Goal: Information Seeking & Learning: Compare options

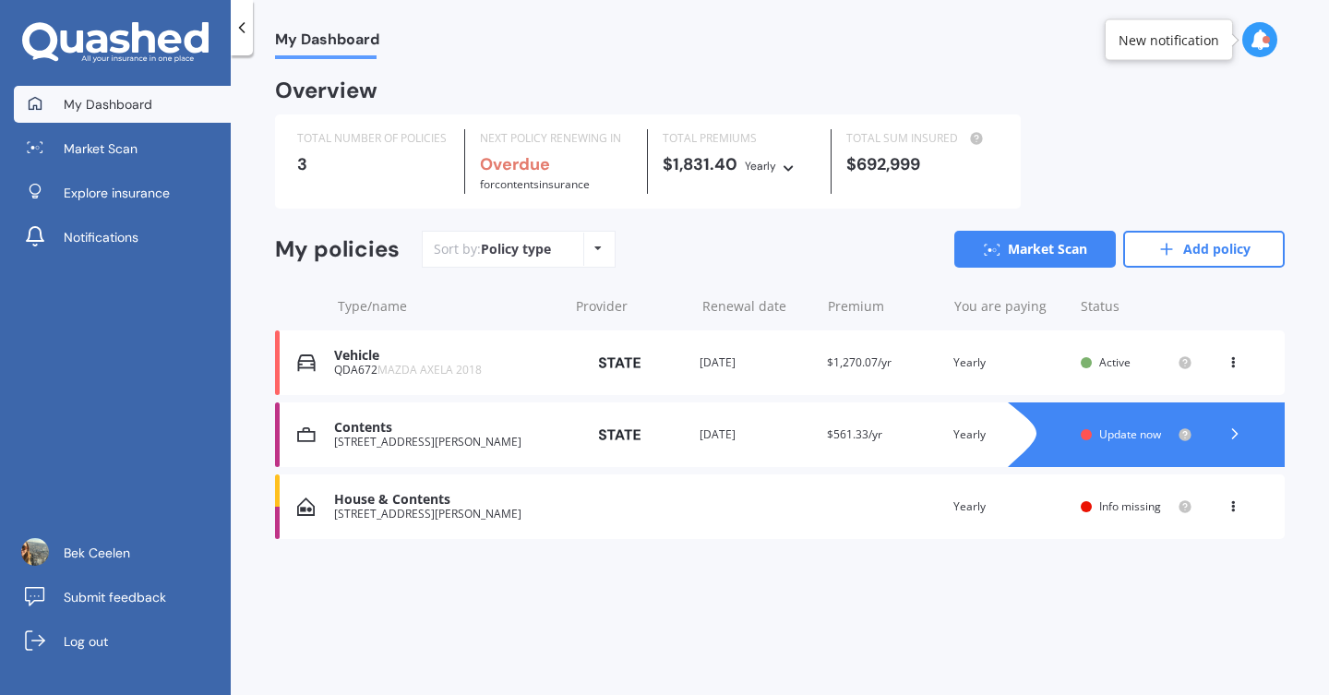
click at [1133, 365] on div "Active" at bounding box center [1134, 362] width 71 height 13
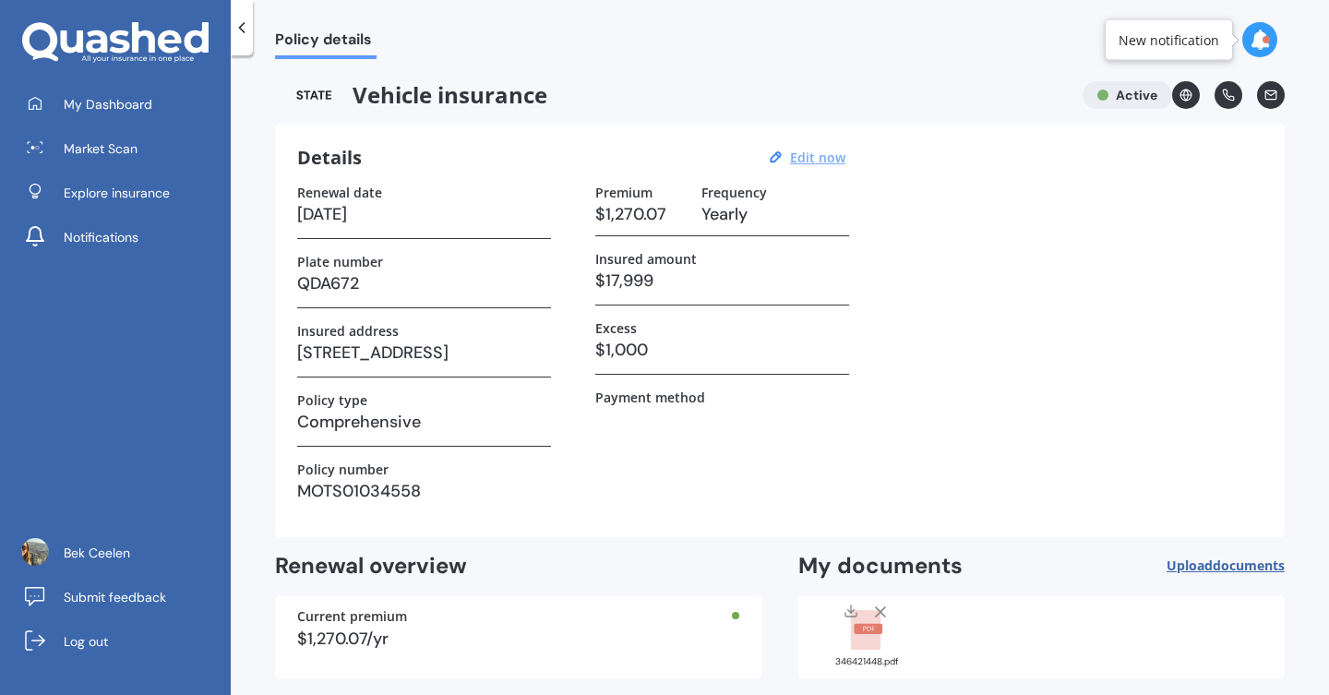
click at [814, 157] on u "Edit now" at bounding box center [817, 158] width 55 height 18
select select "16"
select select "06"
select select "2026"
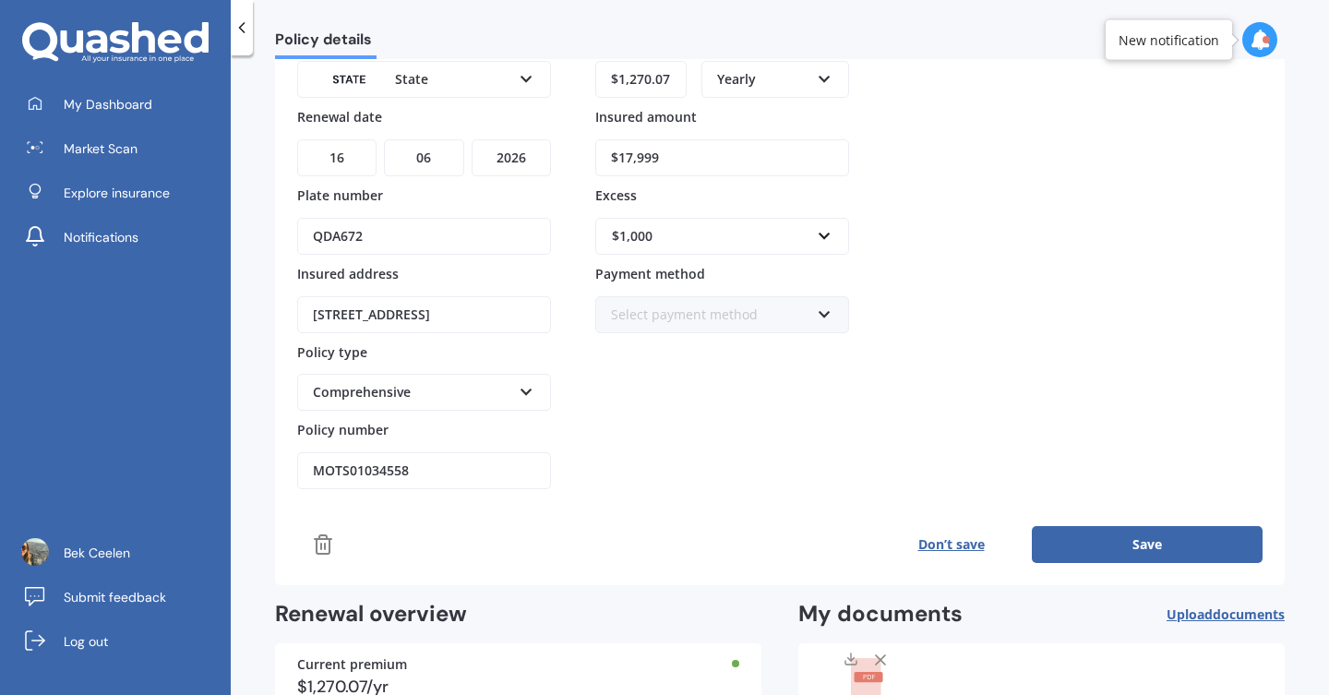
scroll to position [286, 0]
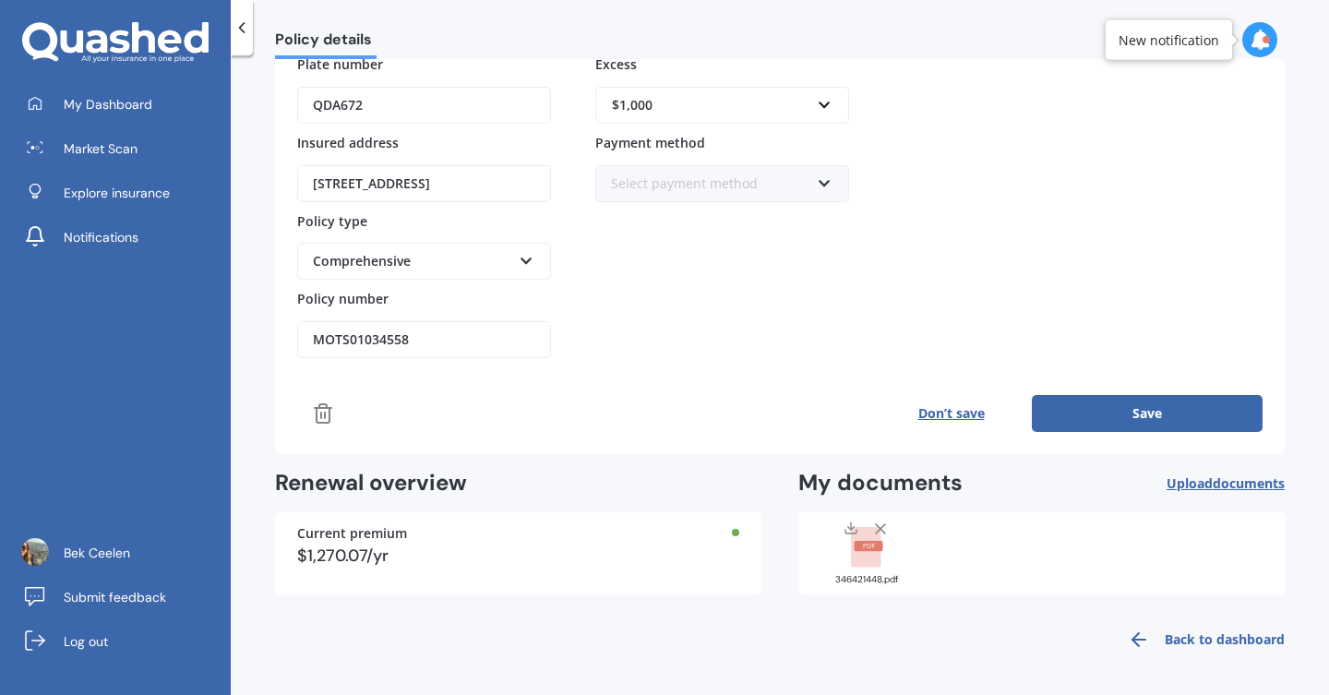
click at [875, 525] on icon at bounding box center [880, 529] width 18 height 18
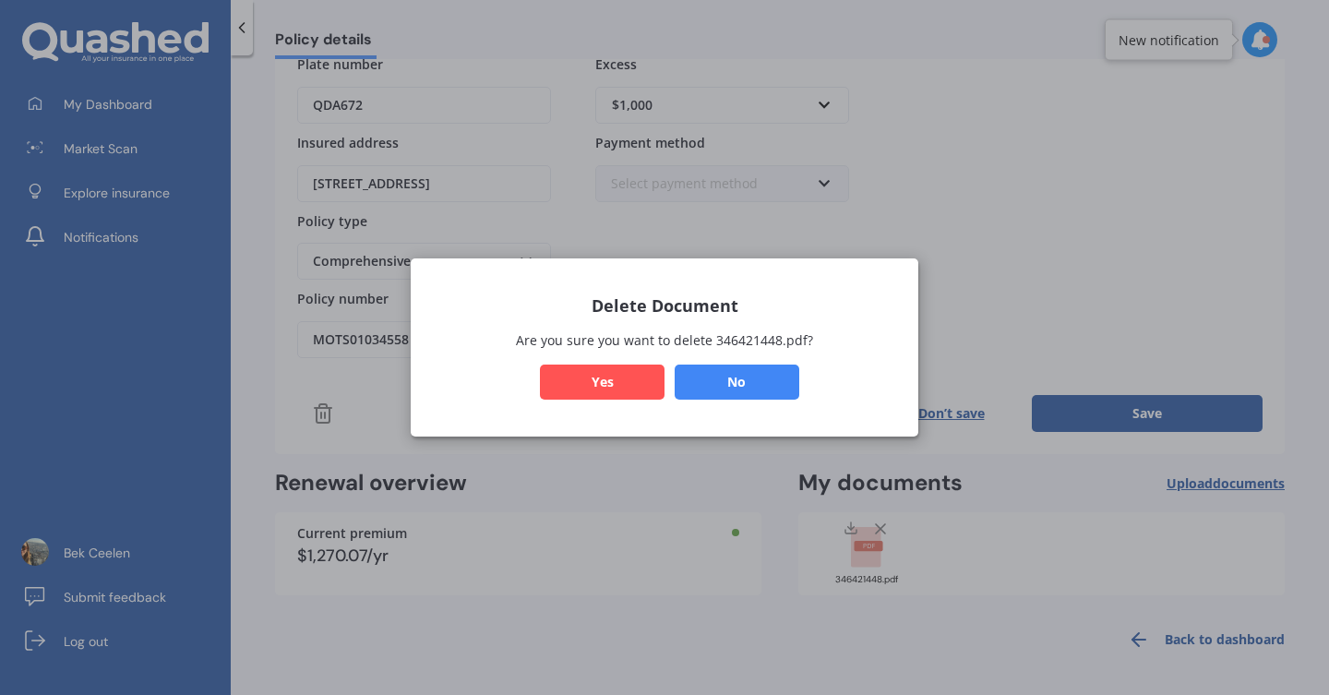
click at [626, 369] on button "Yes" at bounding box center [602, 382] width 125 height 35
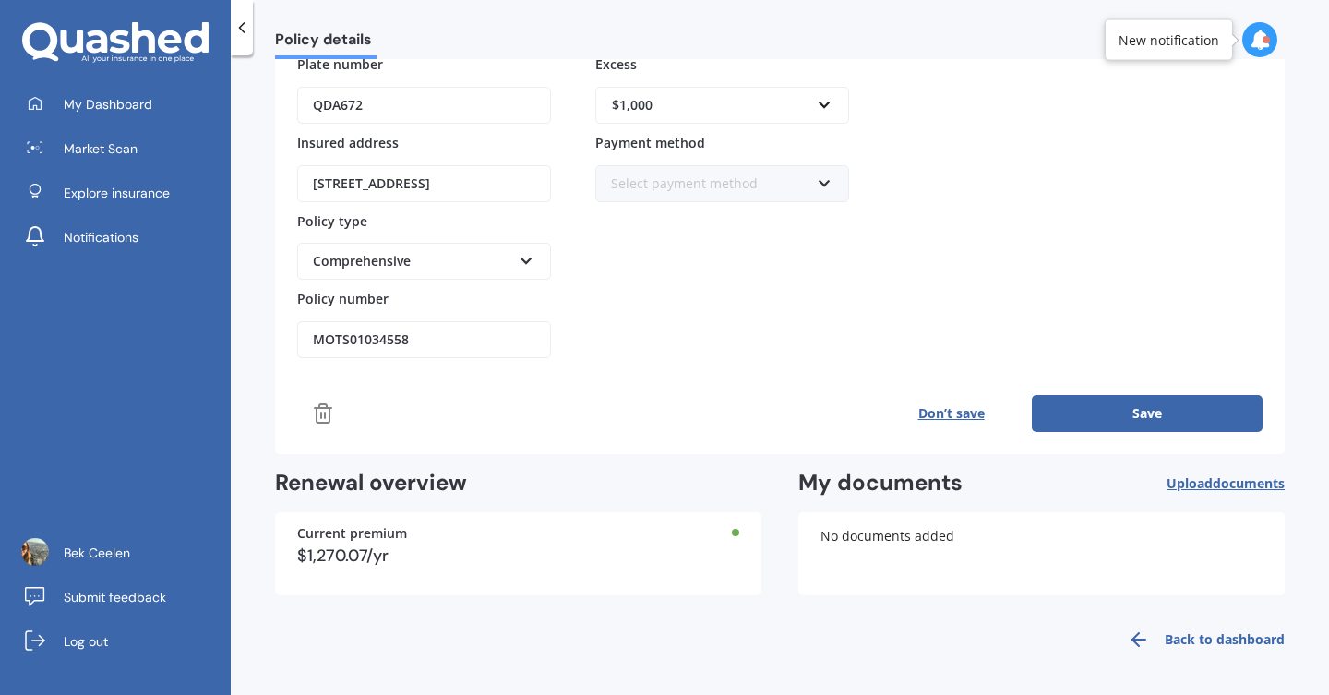
click at [1173, 482] on span "Upload documents" at bounding box center [1225, 483] width 118 height 15
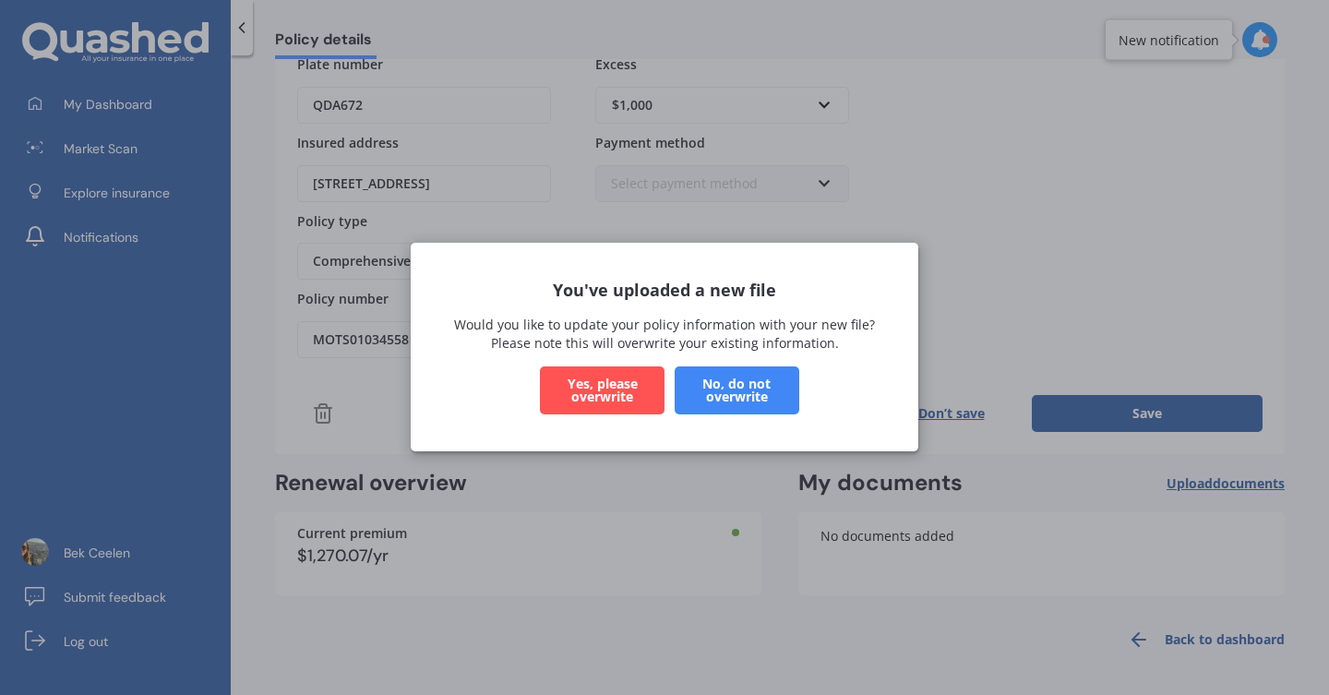
click at [617, 390] on button "Yes, please overwrite" at bounding box center [602, 391] width 125 height 48
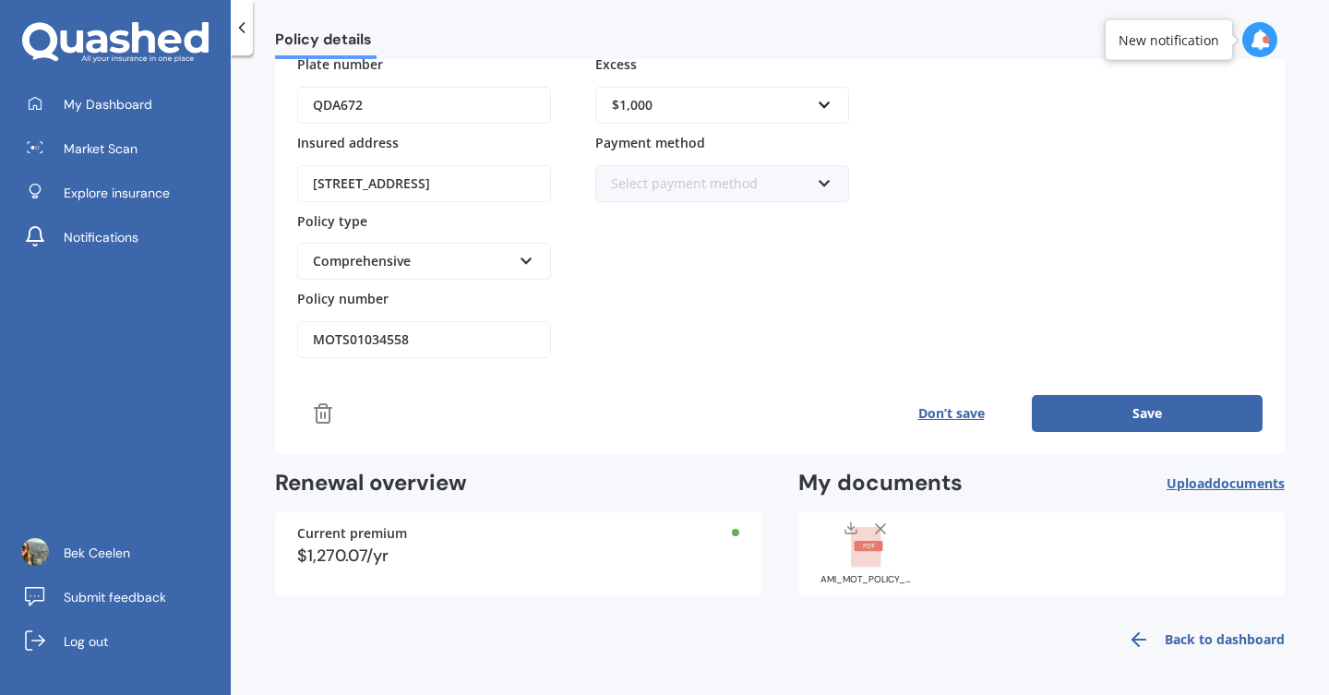
click at [696, 547] on div "$1,270.07/yr" at bounding box center [518, 555] width 442 height 17
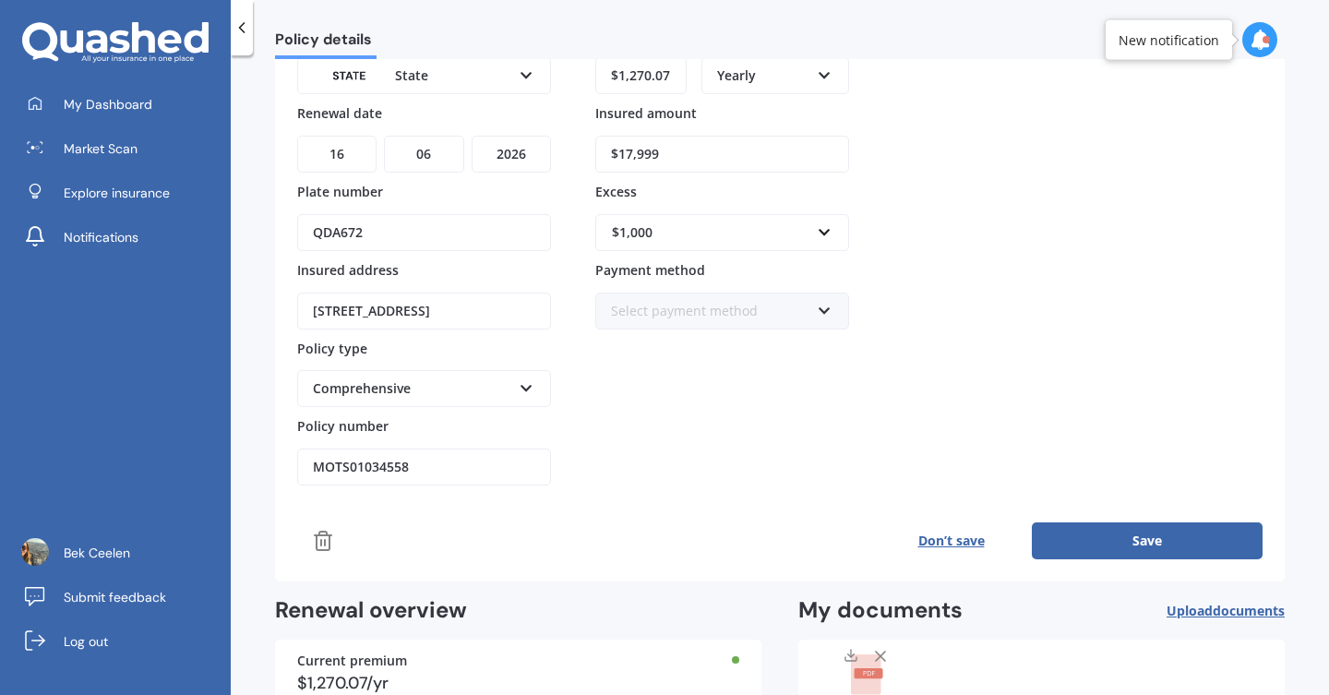
scroll to position [0, 0]
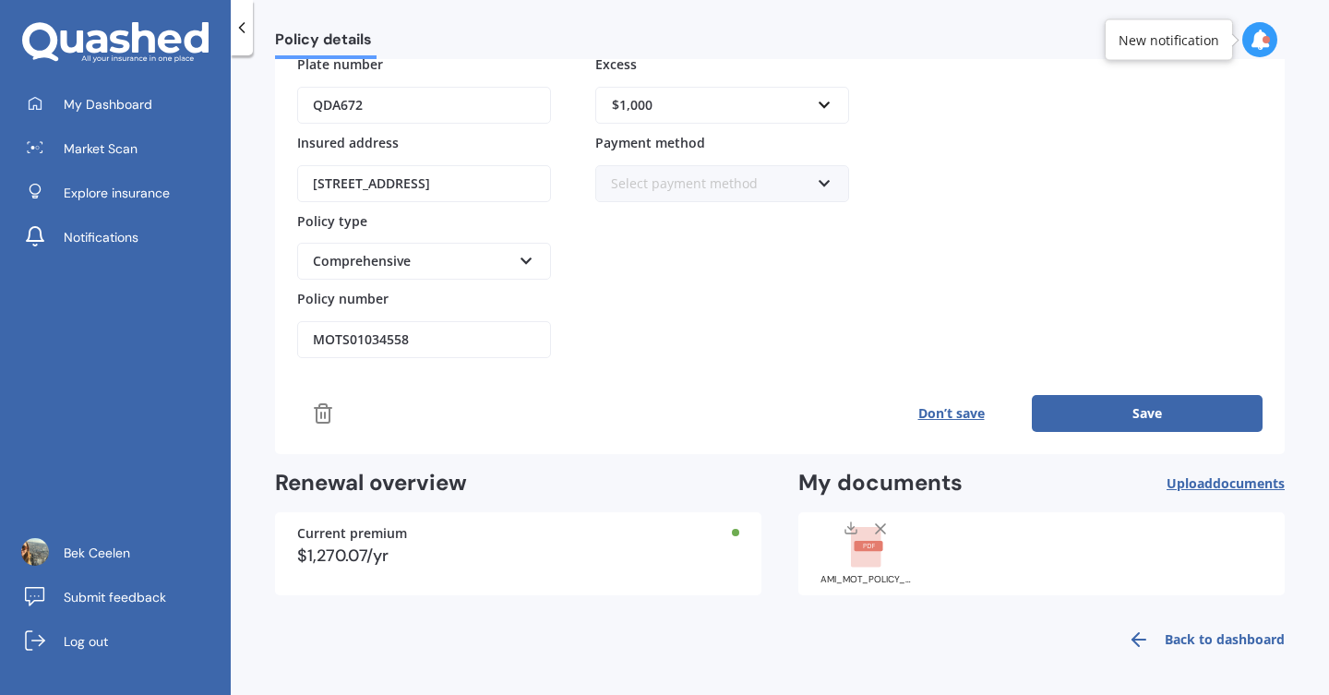
click at [1078, 402] on button "Save" at bounding box center [1147, 413] width 231 height 37
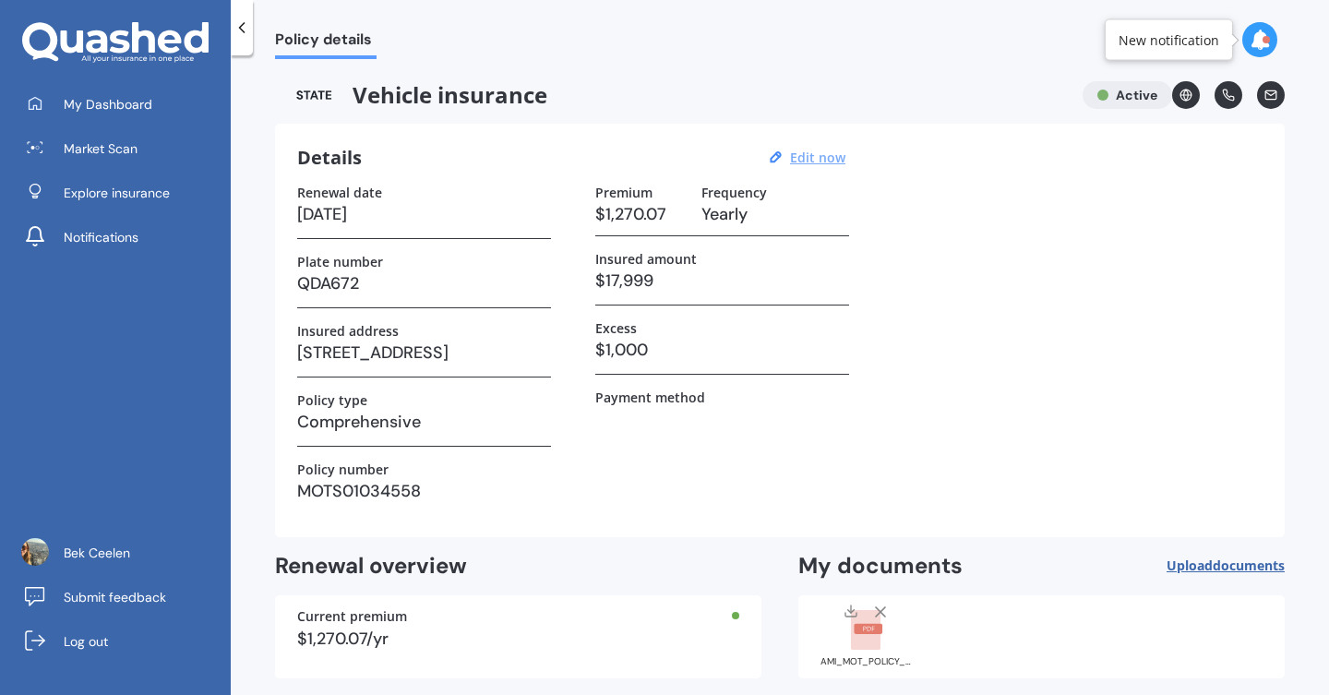
click at [243, 33] on icon at bounding box center [242, 27] width 18 height 18
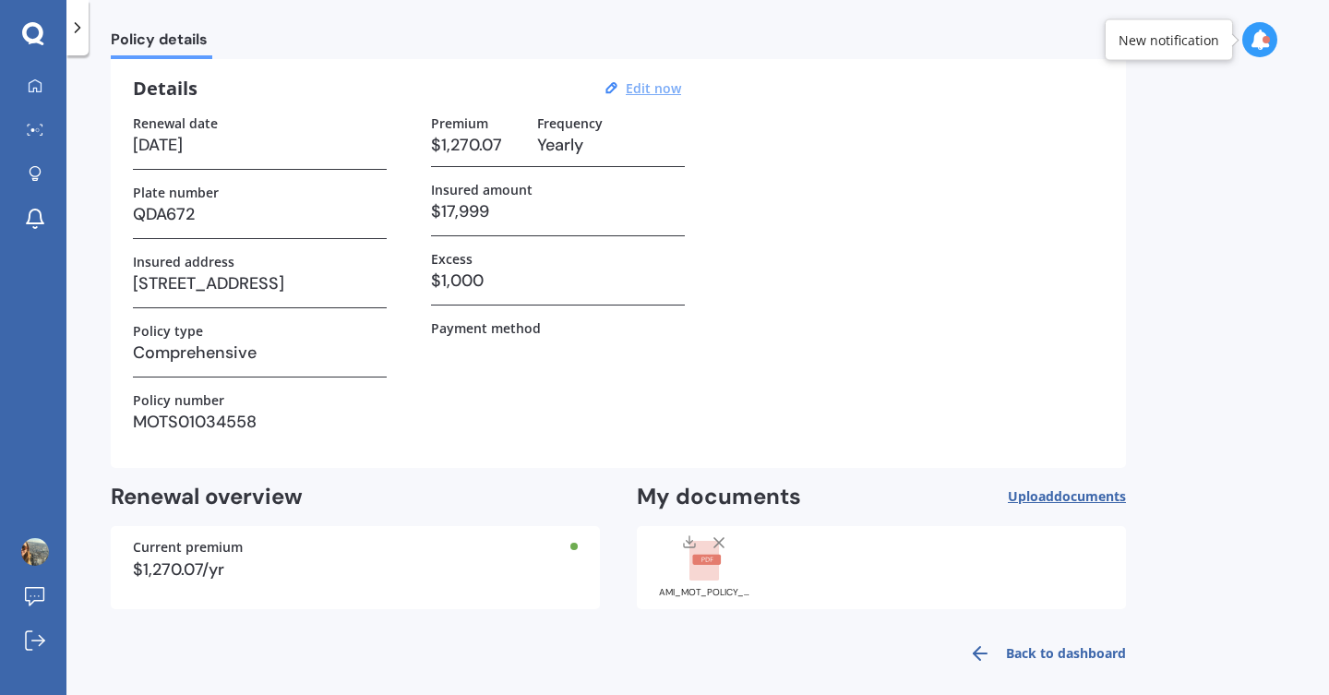
scroll to position [82, 0]
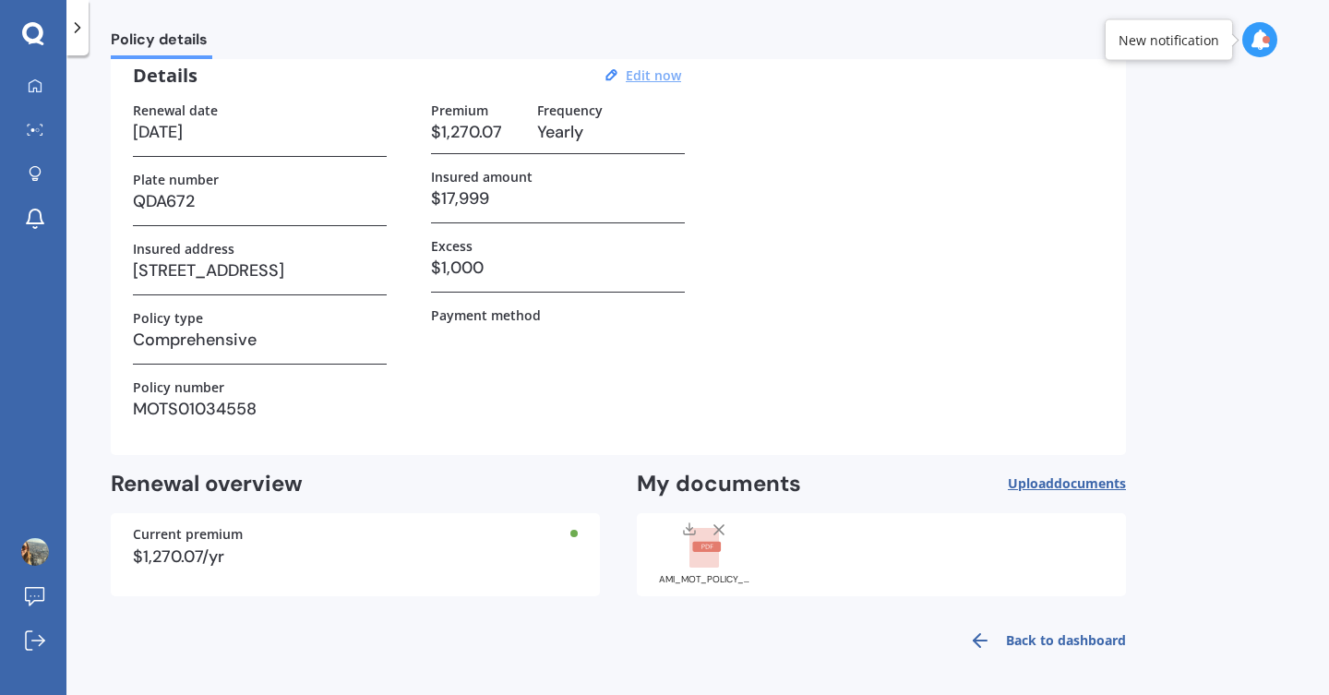
click at [999, 638] on link "Back to dashboard" at bounding box center [1042, 640] width 168 height 44
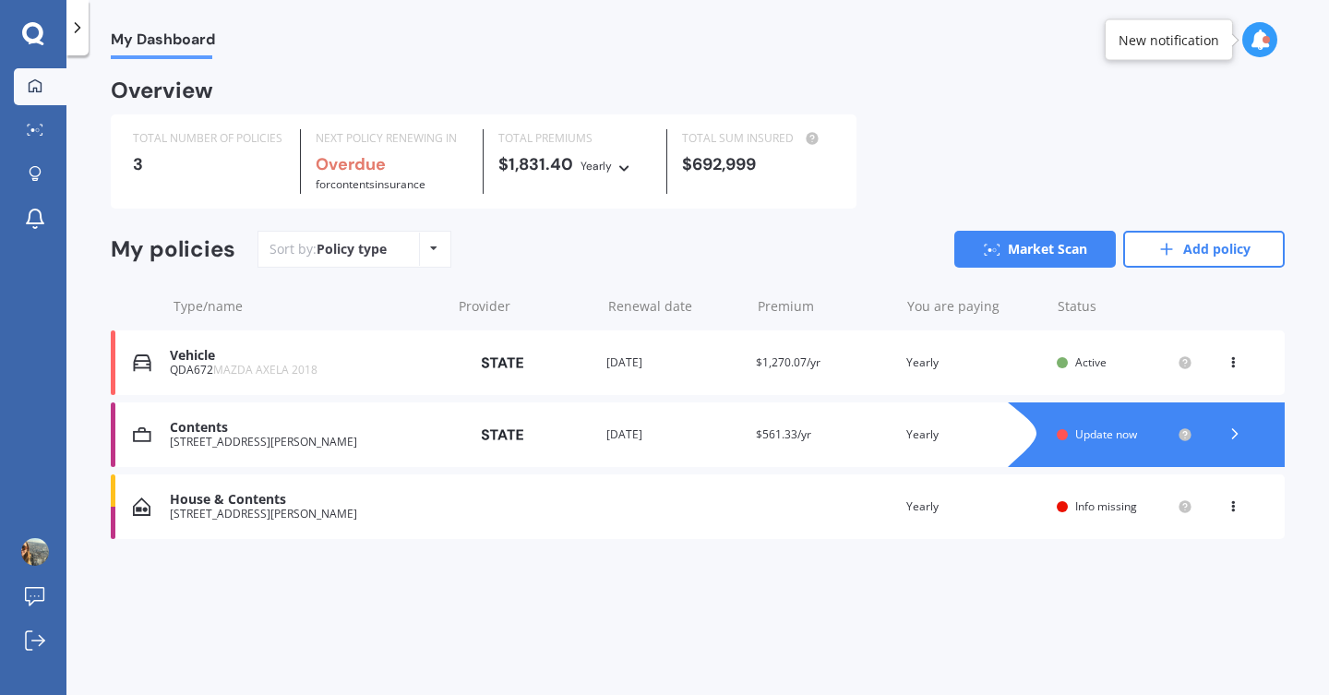
click at [1230, 360] on icon at bounding box center [1232, 358] width 13 height 11
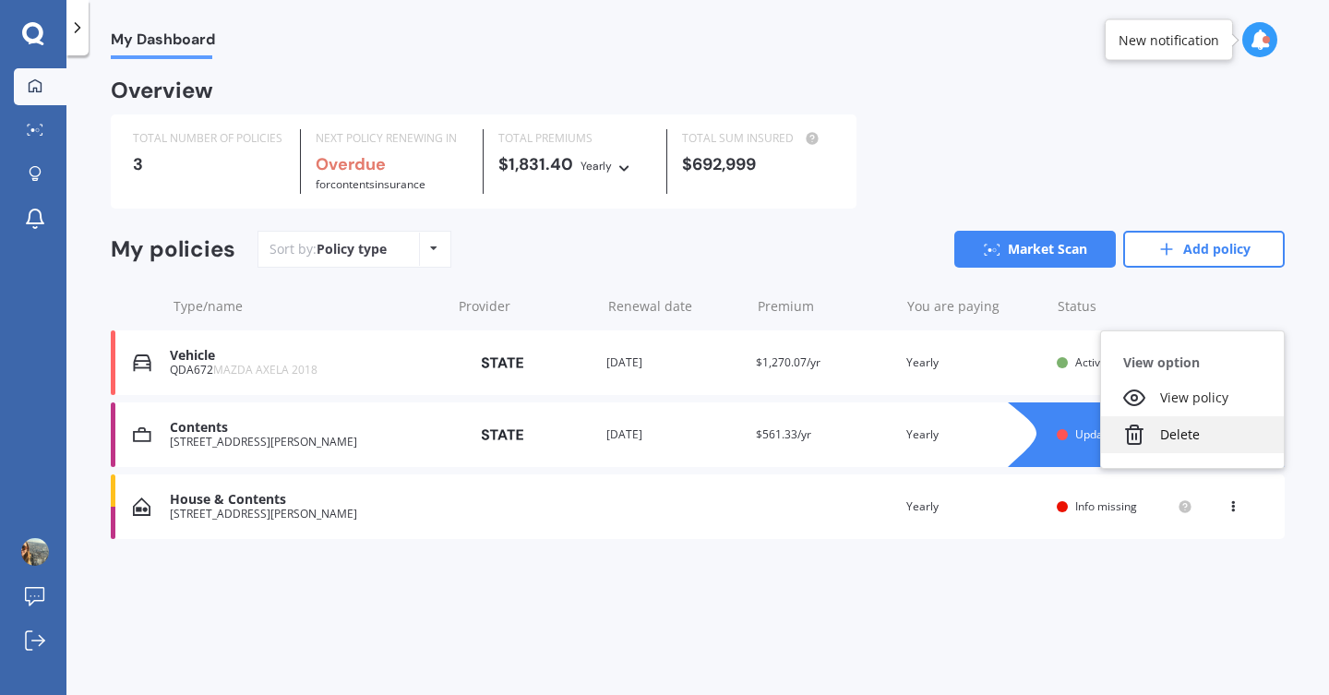
click at [1199, 435] on div "Delete" at bounding box center [1192, 434] width 183 height 37
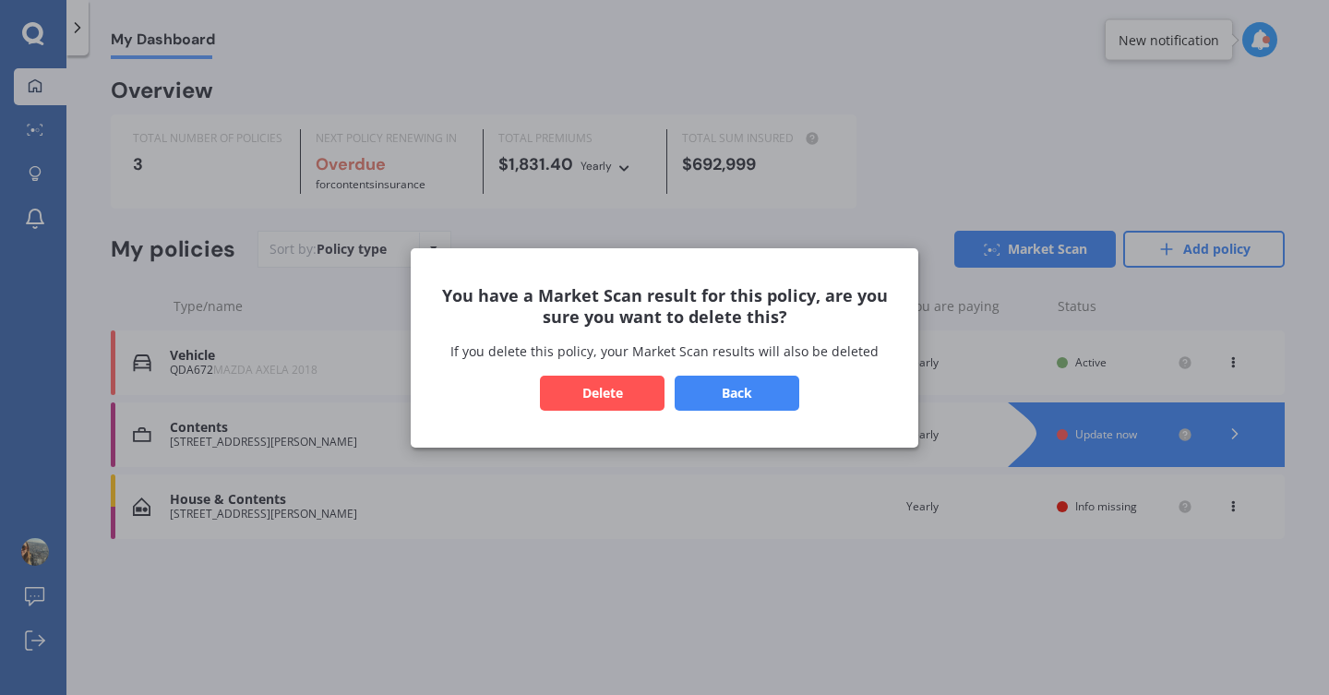
click at [632, 397] on button "Delete" at bounding box center [602, 392] width 125 height 35
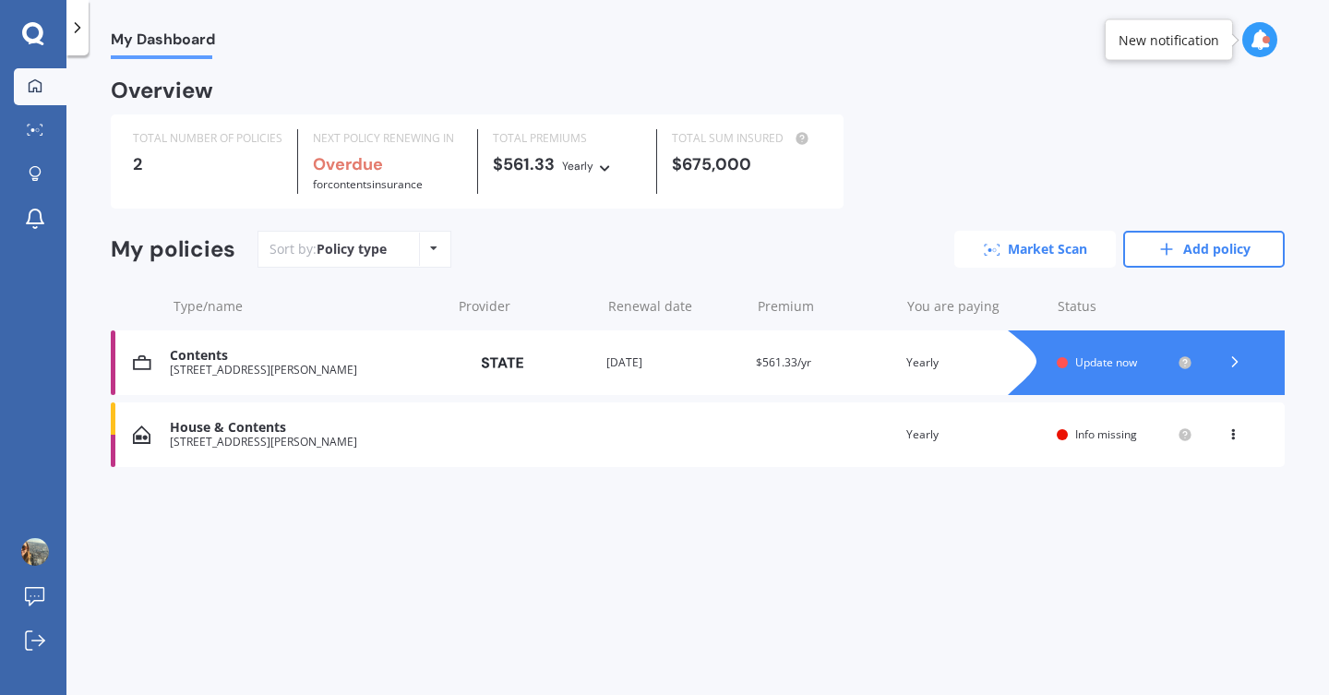
click at [1082, 247] on link "Market Scan" at bounding box center [1034, 249] width 161 height 37
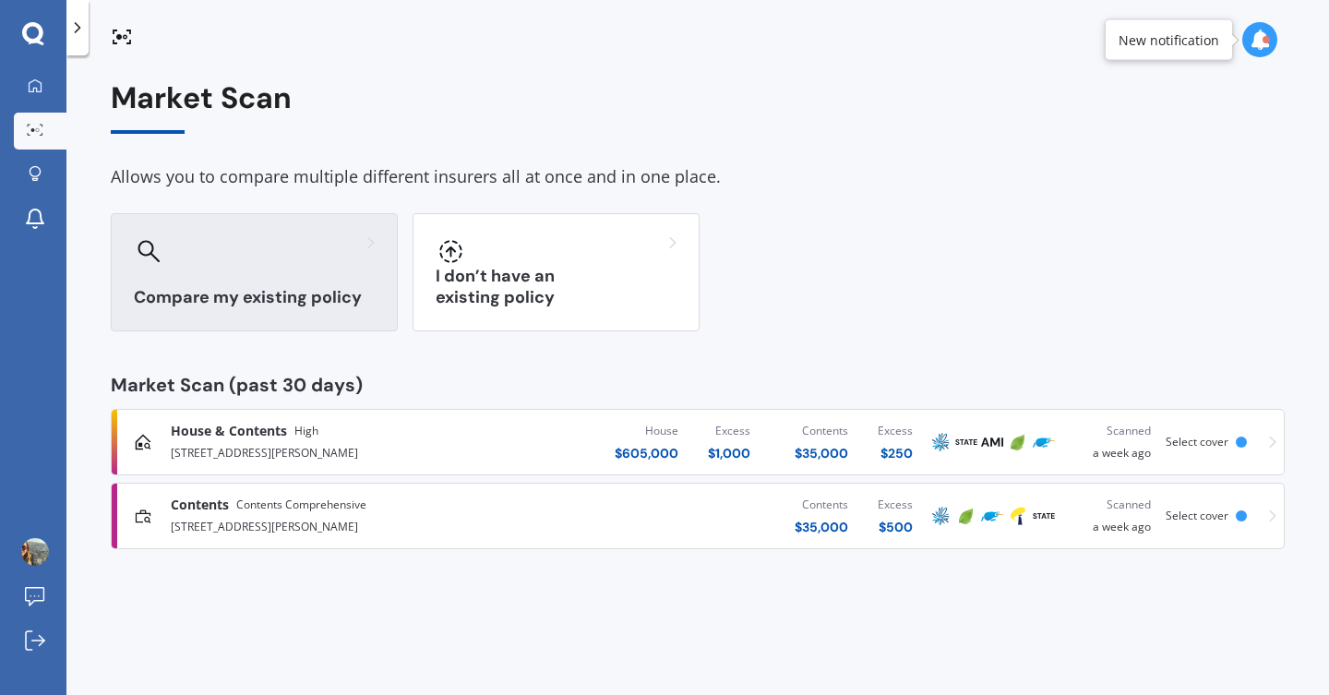
click at [321, 265] on div at bounding box center [254, 251] width 241 height 30
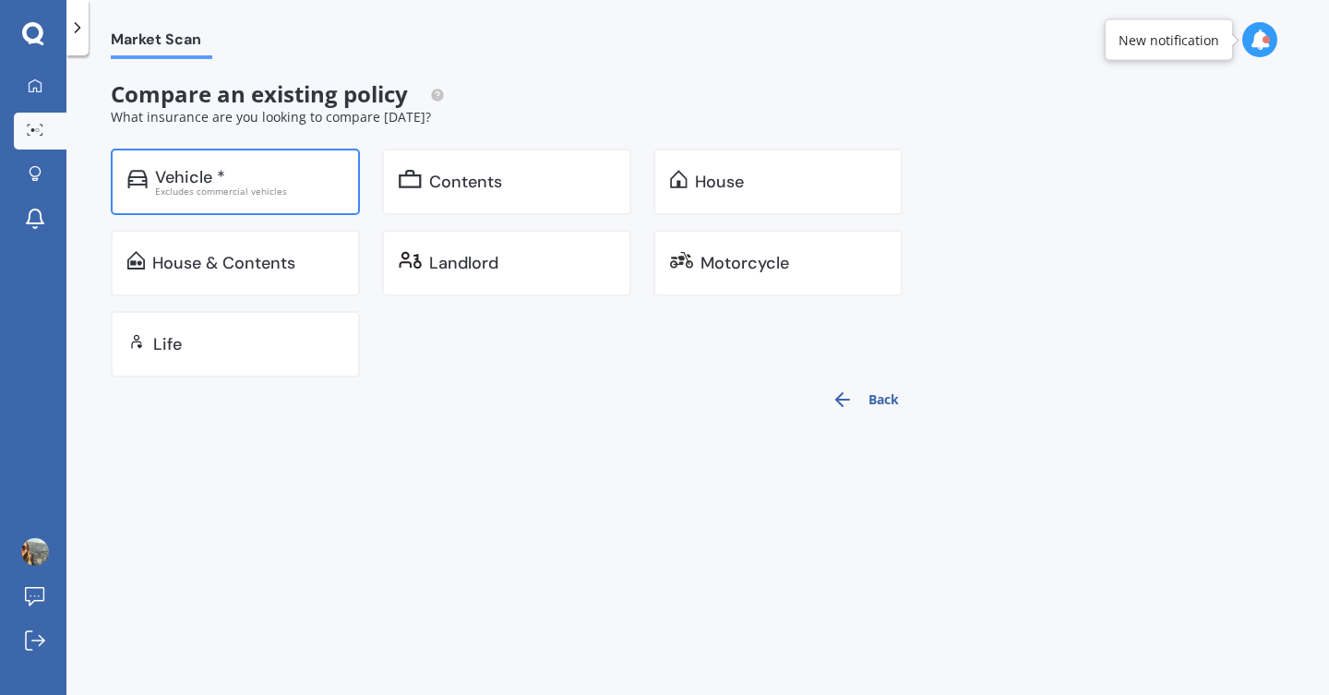
click at [321, 200] on div "Vehicle * Excludes commercial vehicles" at bounding box center [235, 182] width 249 height 66
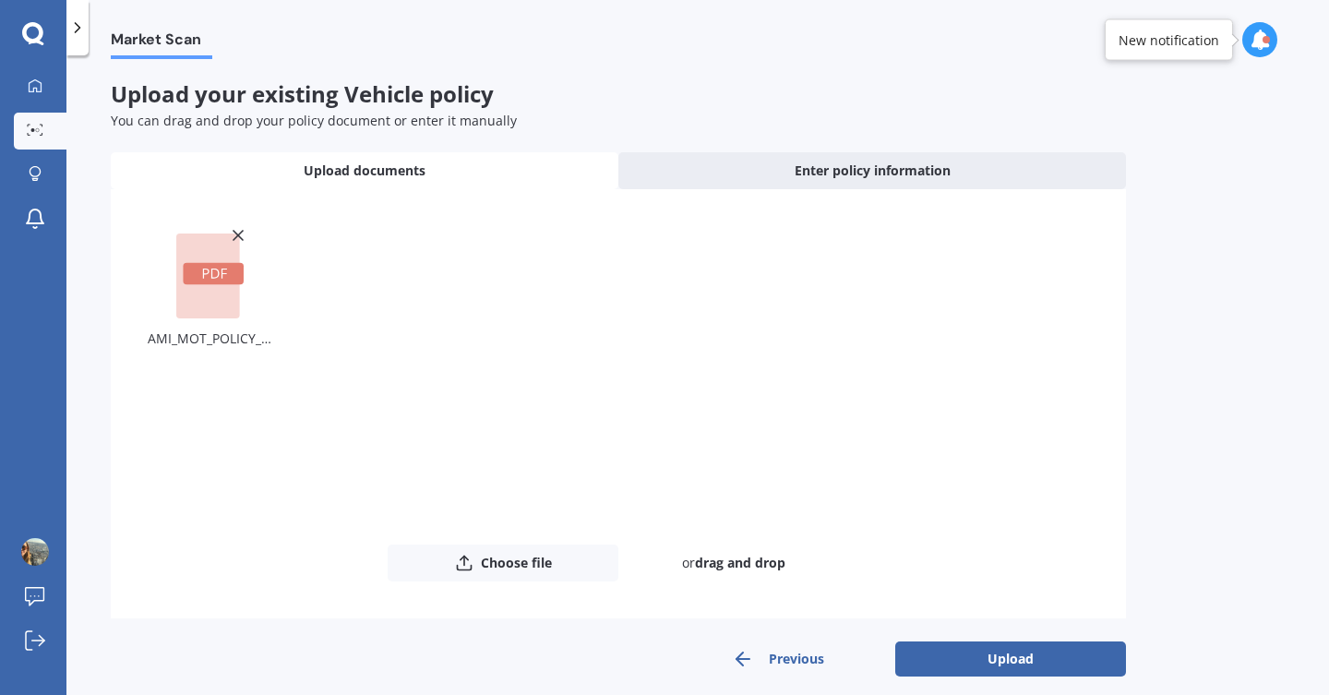
scroll to position [16, 0]
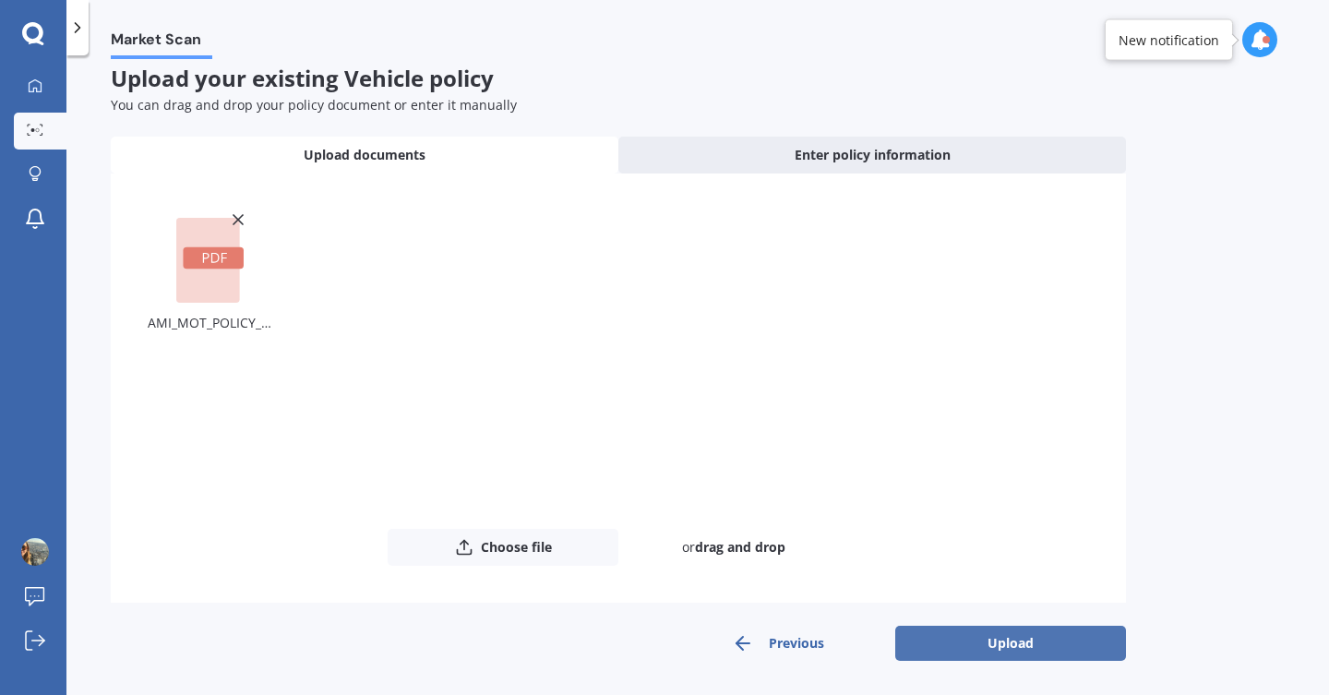
click at [961, 652] on button "Upload" at bounding box center [1010, 643] width 231 height 35
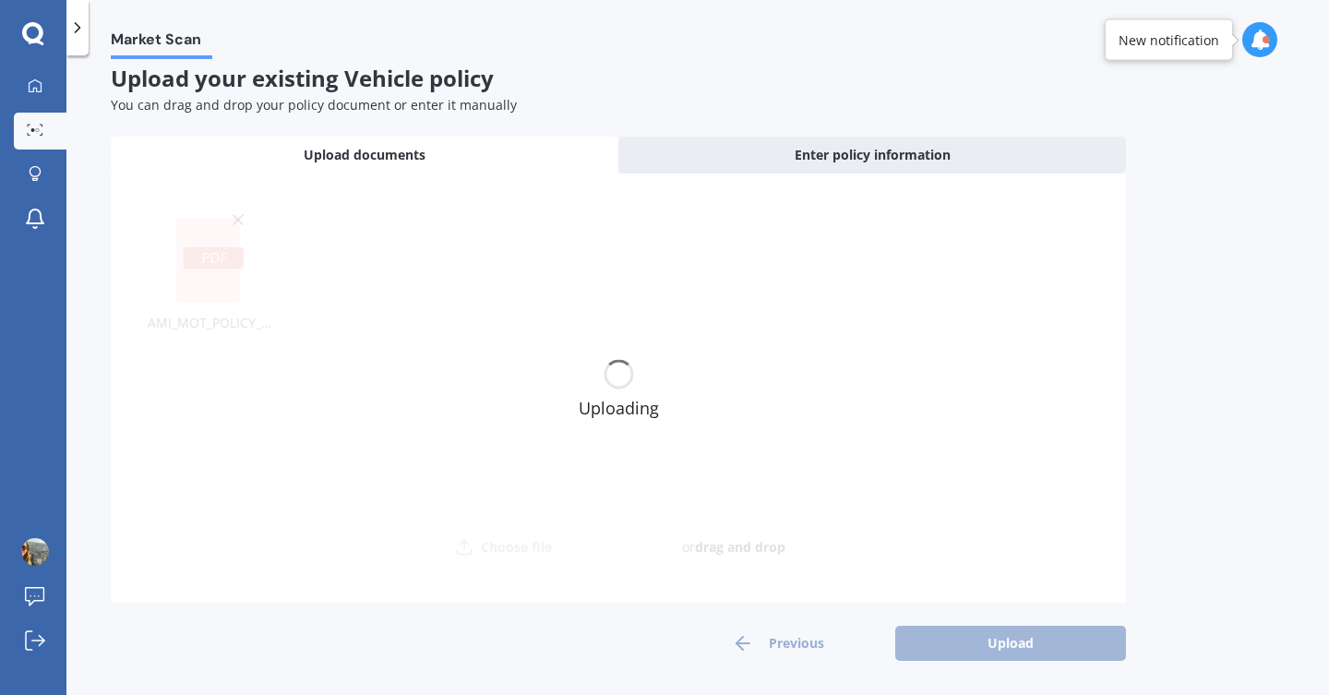
scroll to position [0, 0]
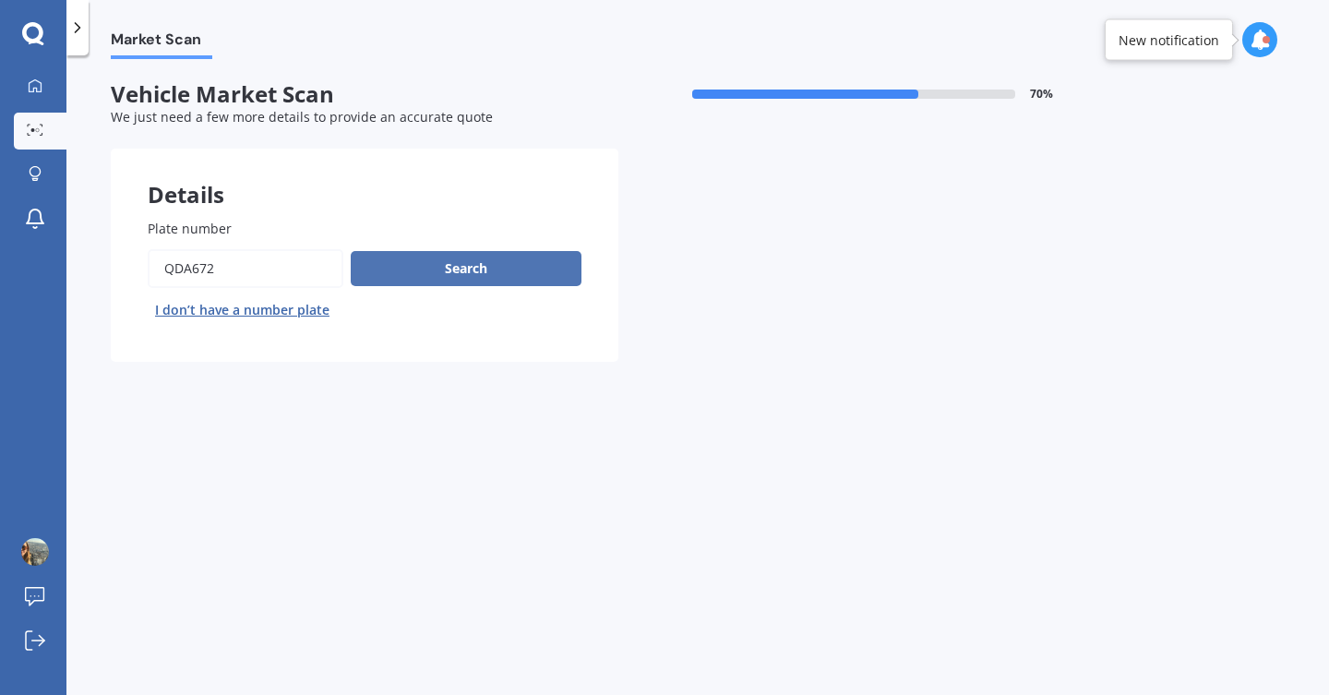
click at [460, 275] on button "Search" at bounding box center [466, 268] width 231 height 35
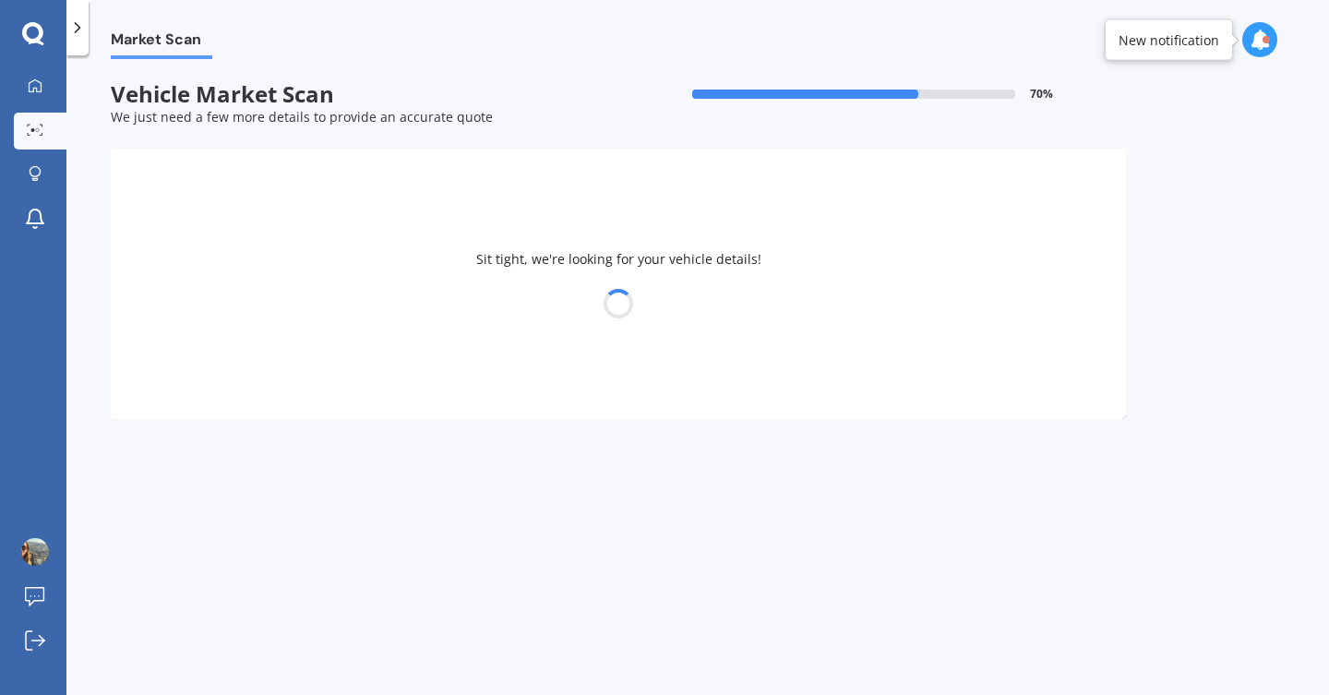
select select "MAZDA"
select select "AXELA"
select select "18"
select select "12"
select select "1991"
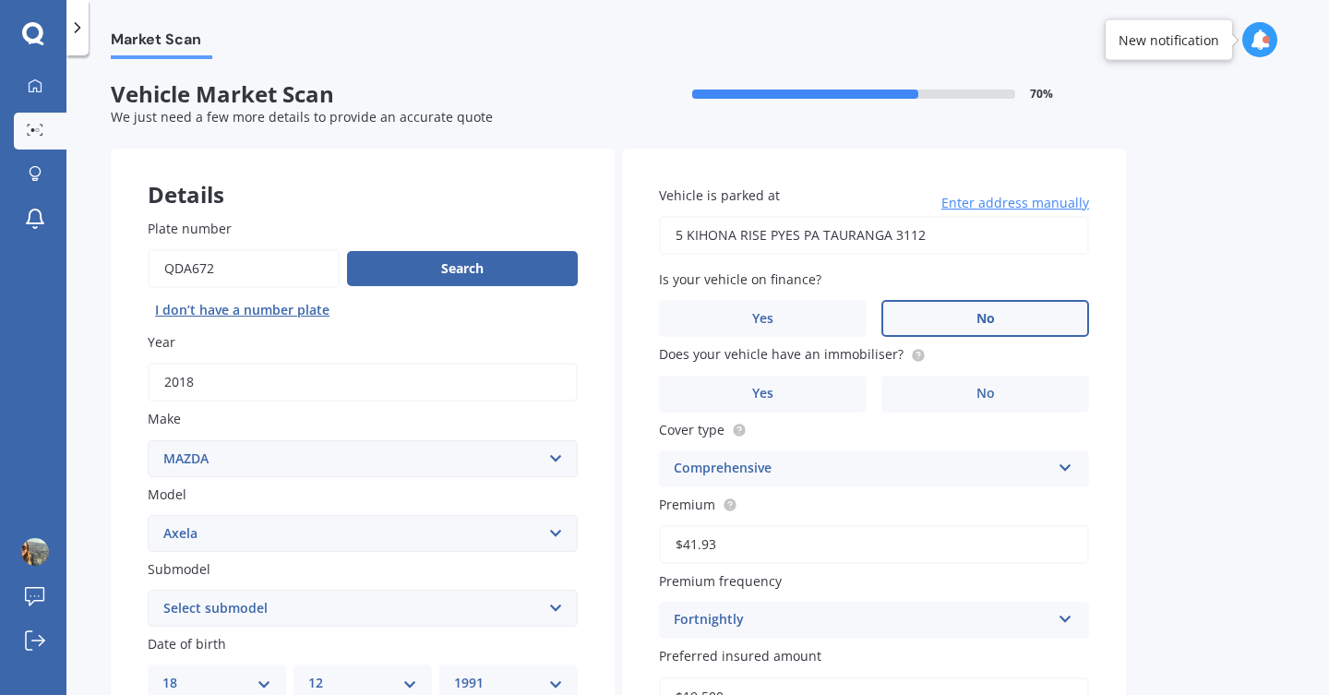
click at [1013, 319] on label "No" at bounding box center [985, 318] width 208 height 37
click at [0, 0] on input "No" at bounding box center [0, 0] width 0 height 0
click at [969, 398] on label "No" at bounding box center [985, 394] width 208 height 37
click at [0, 0] on input "No" at bounding box center [0, 0] width 0 height 0
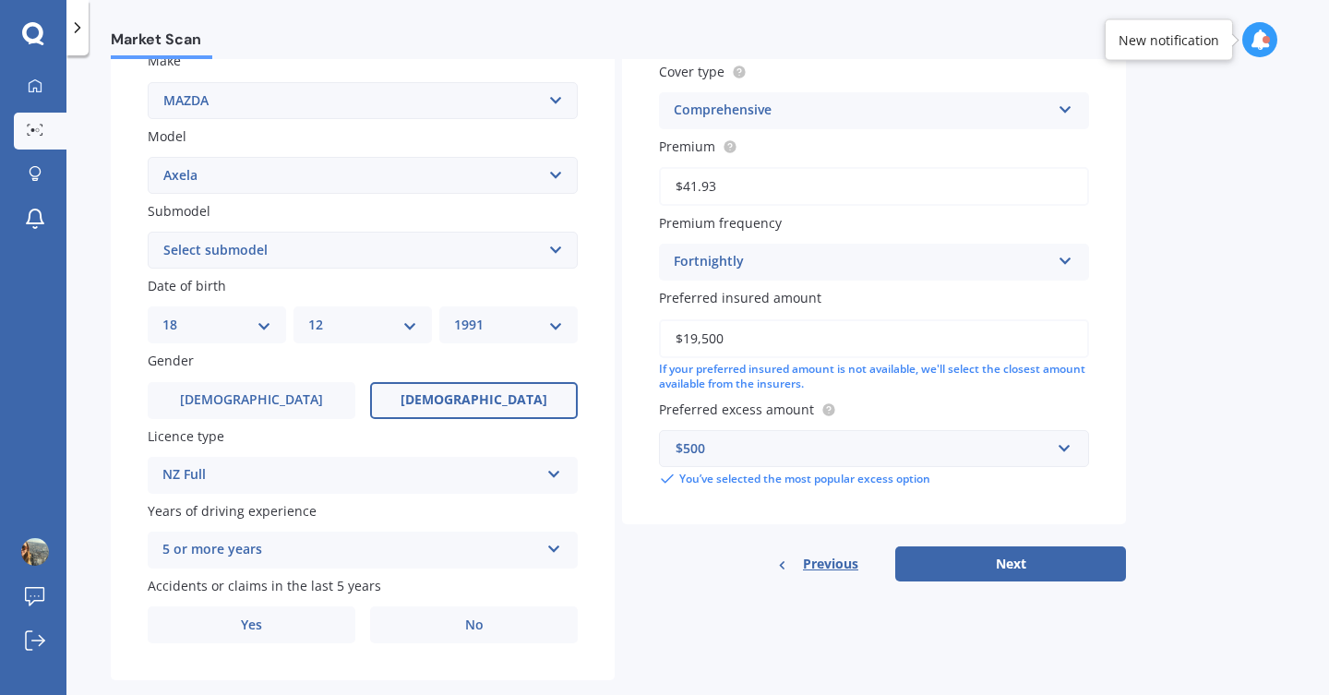
scroll to position [396, 0]
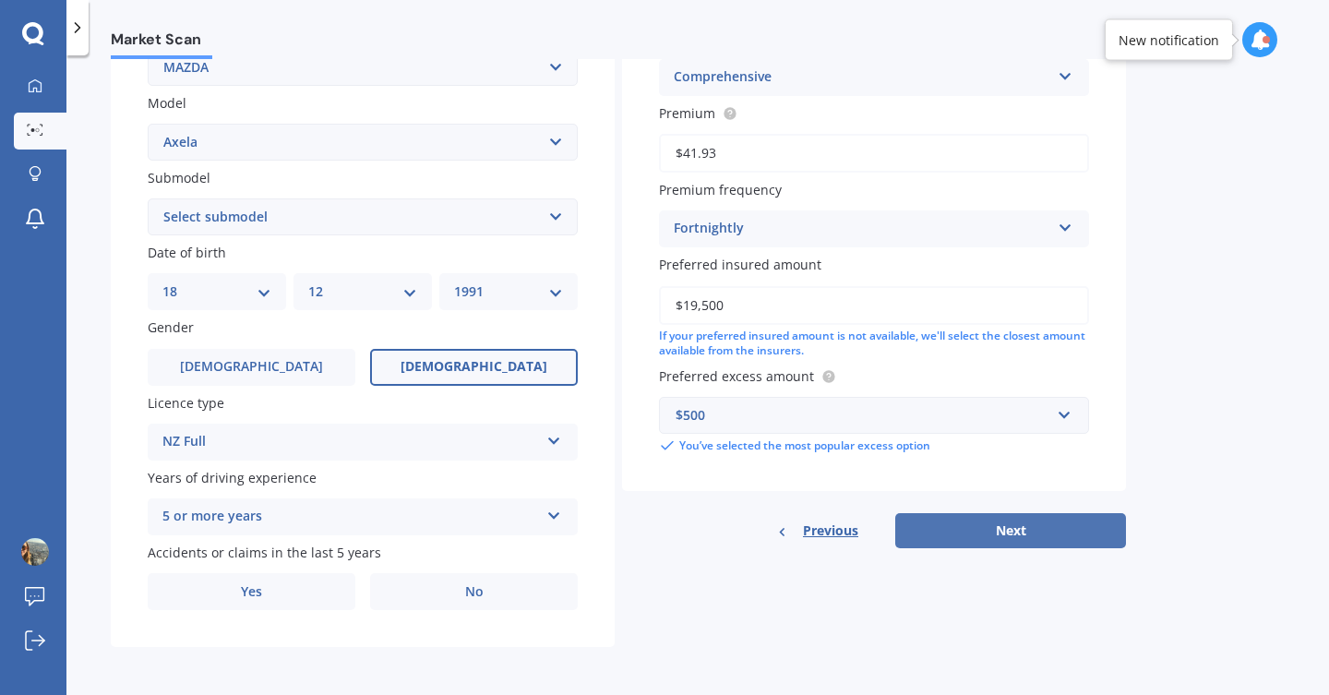
click at [986, 532] on button "Next" at bounding box center [1010, 530] width 231 height 35
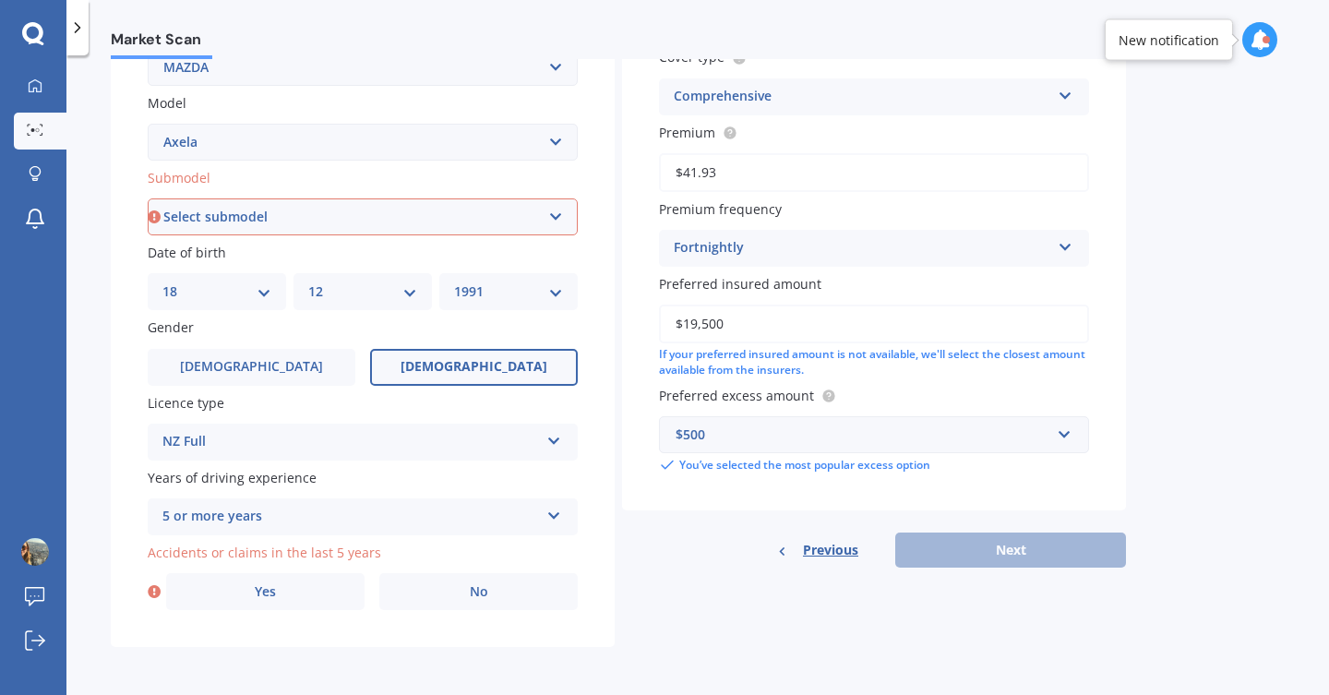
click at [471, 218] on select "Select submodel (All other) 2.3 Sporthatch 2.3 turbo Hatchback Hatchback turbo …" at bounding box center [363, 216] width 430 height 37
select select "HYBRID"
click at [148, 198] on select "Select submodel (All other) 2.3 Sporthatch 2.3 turbo Hatchback Hatchback turbo …" at bounding box center [363, 216] width 430 height 37
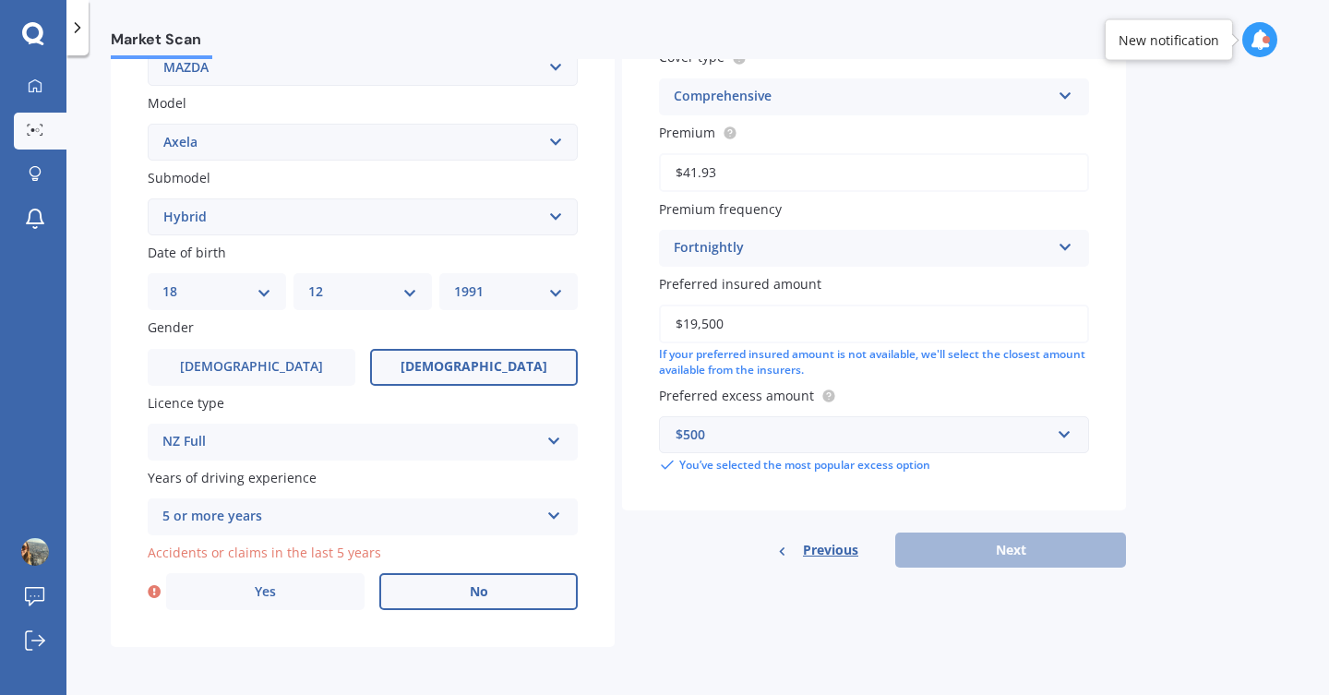
click at [448, 584] on label "No" at bounding box center [478, 591] width 198 height 37
click at [0, 0] on input "No" at bounding box center [0, 0] width 0 height 0
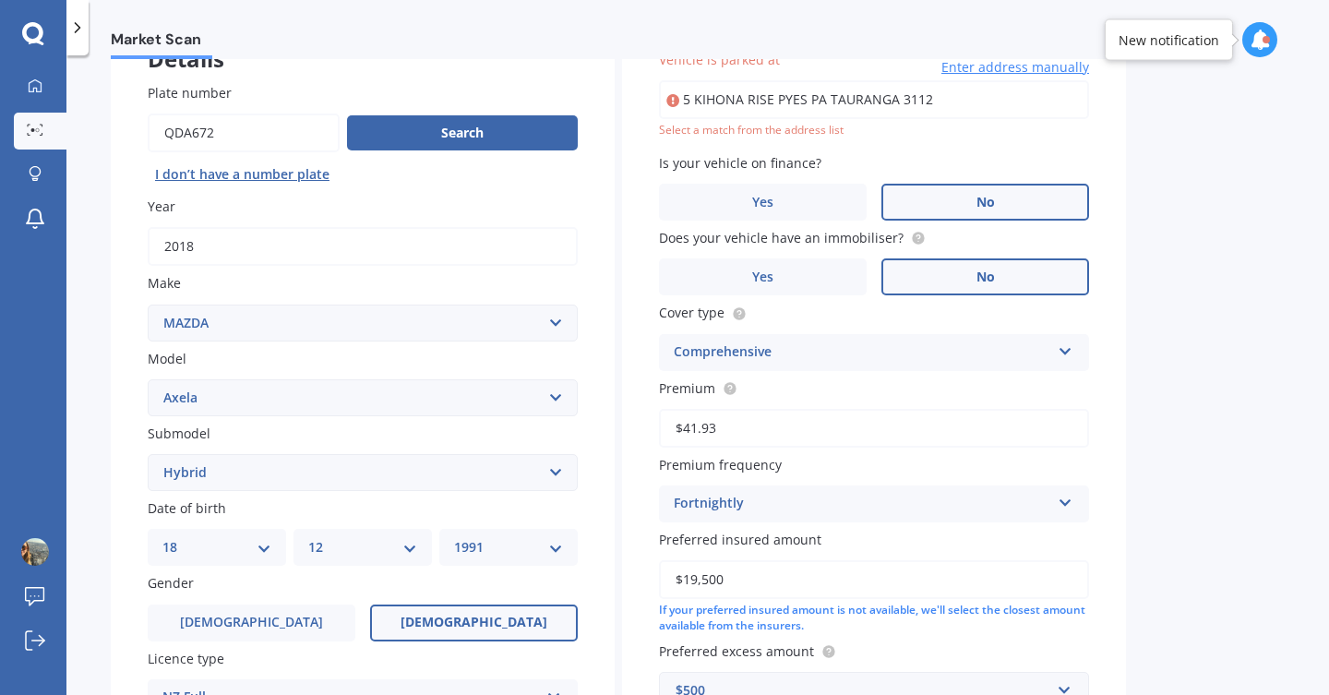
scroll to position [126, 0]
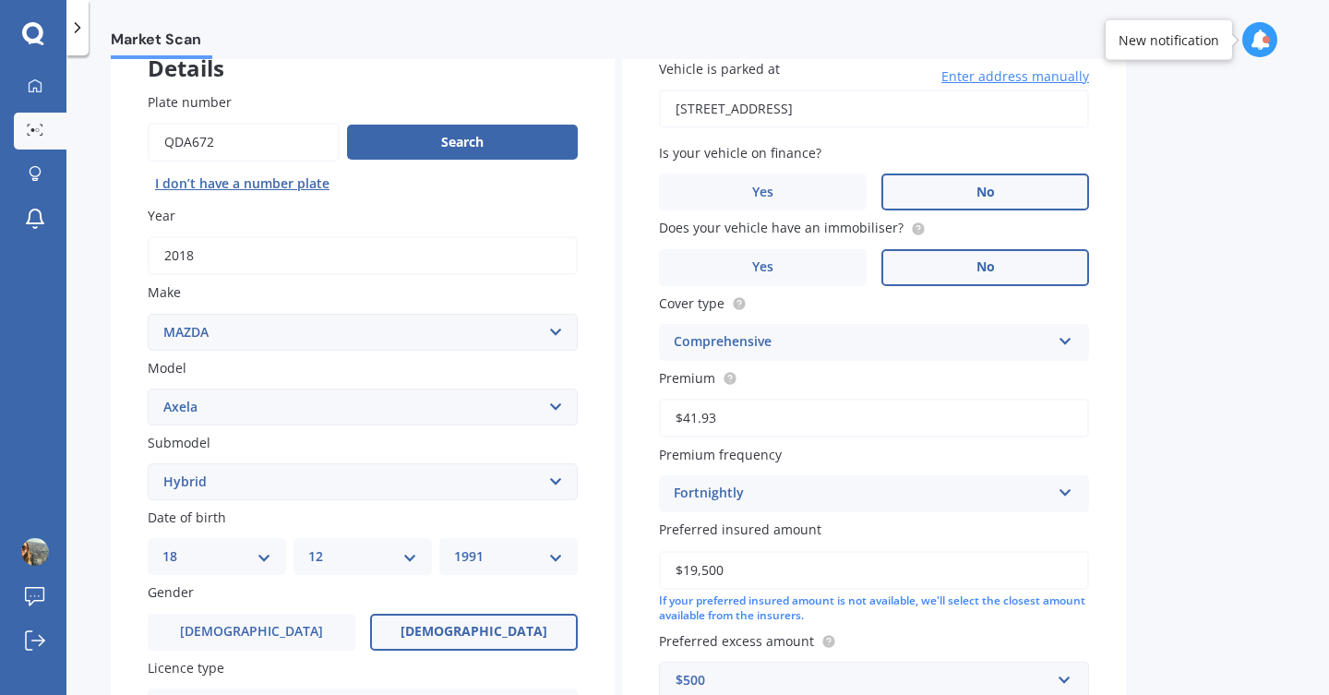
click at [732, 114] on input "[STREET_ADDRESS]" at bounding box center [874, 109] width 430 height 39
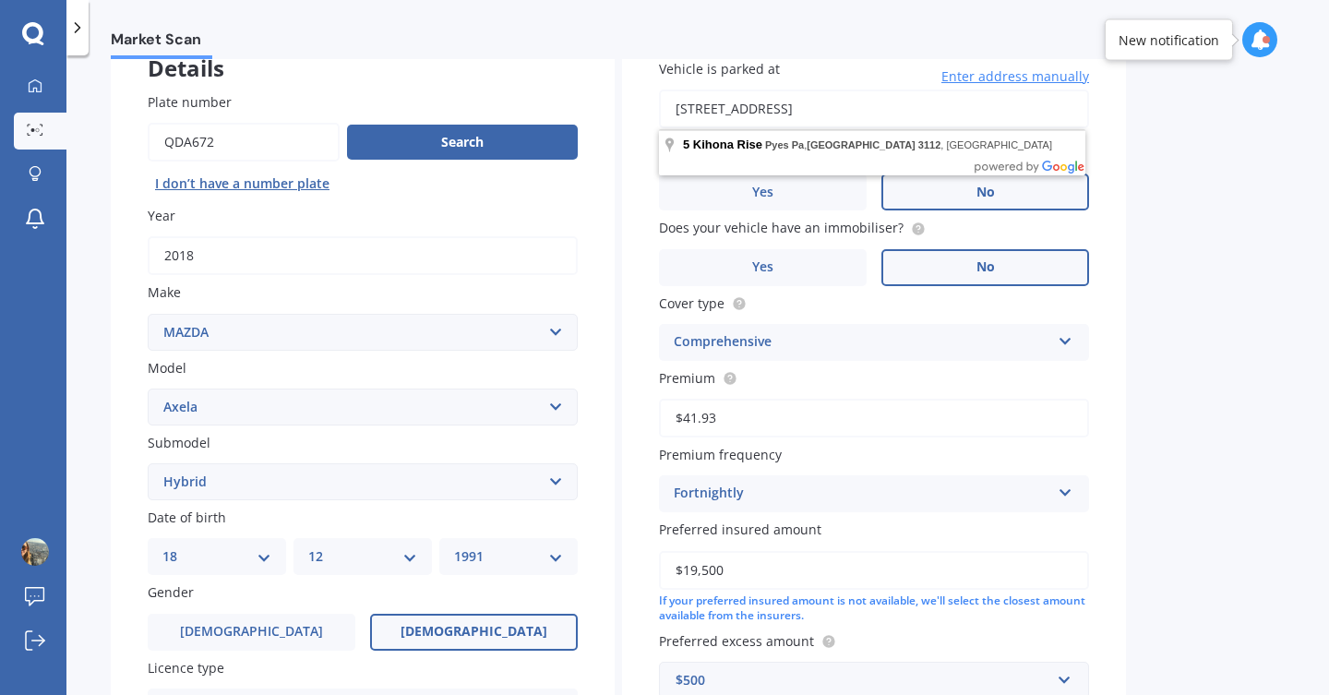
click at [732, 114] on input "[STREET_ADDRESS]" at bounding box center [874, 109] width 430 height 39
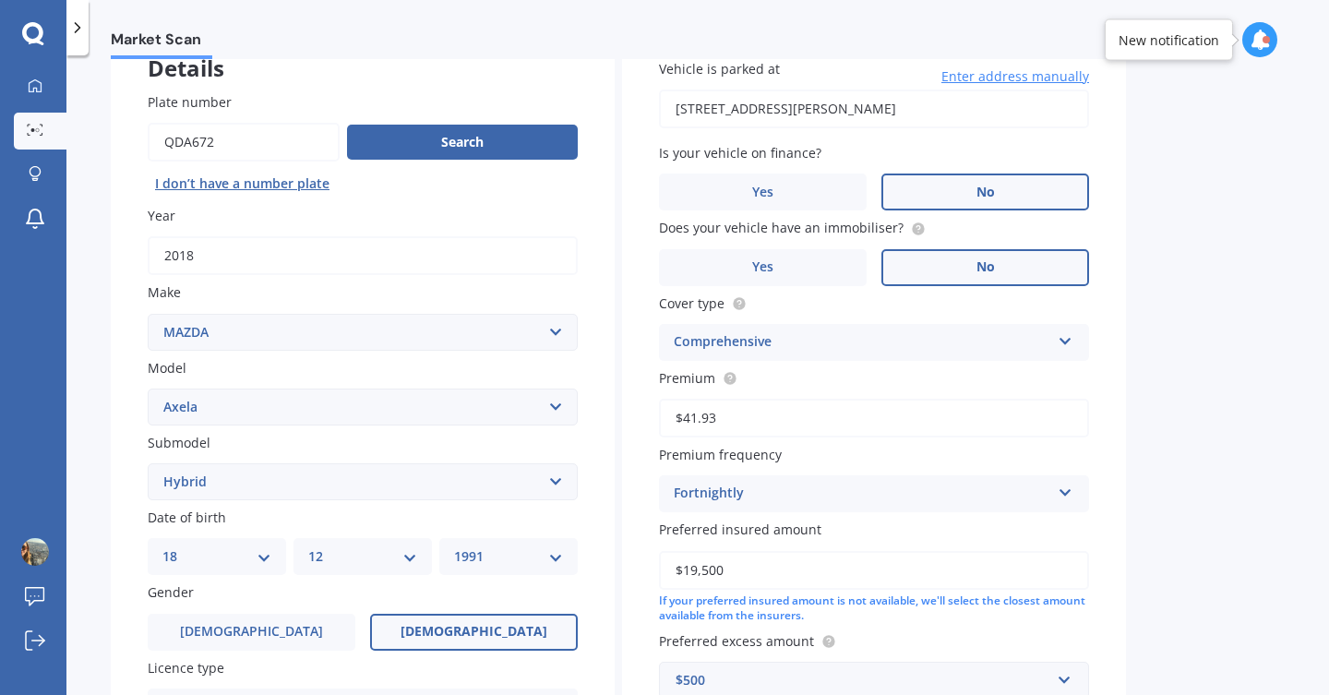
type input "[STREET_ADDRESS][PERSON_NAME]"
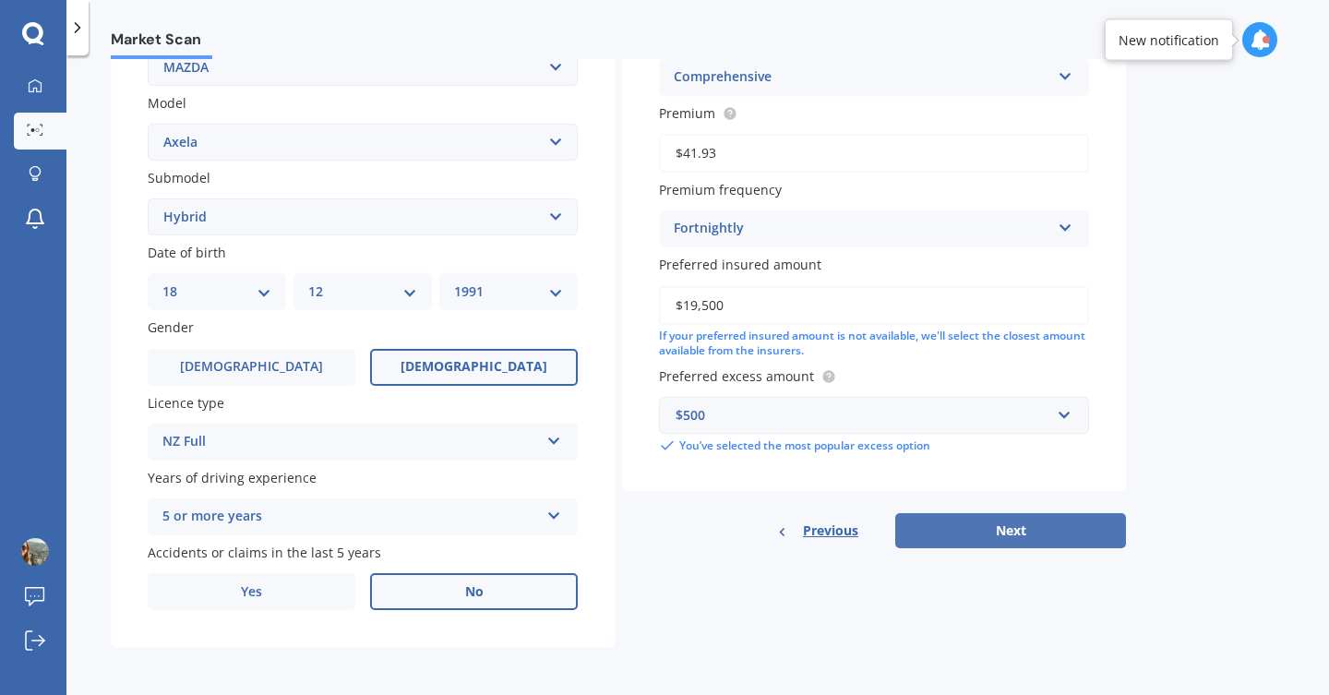
click at [964, 515] on button "Next" at bounding box center [1010, 530] width 231 height 35
select select "18"
select select "12"
select select "1991"
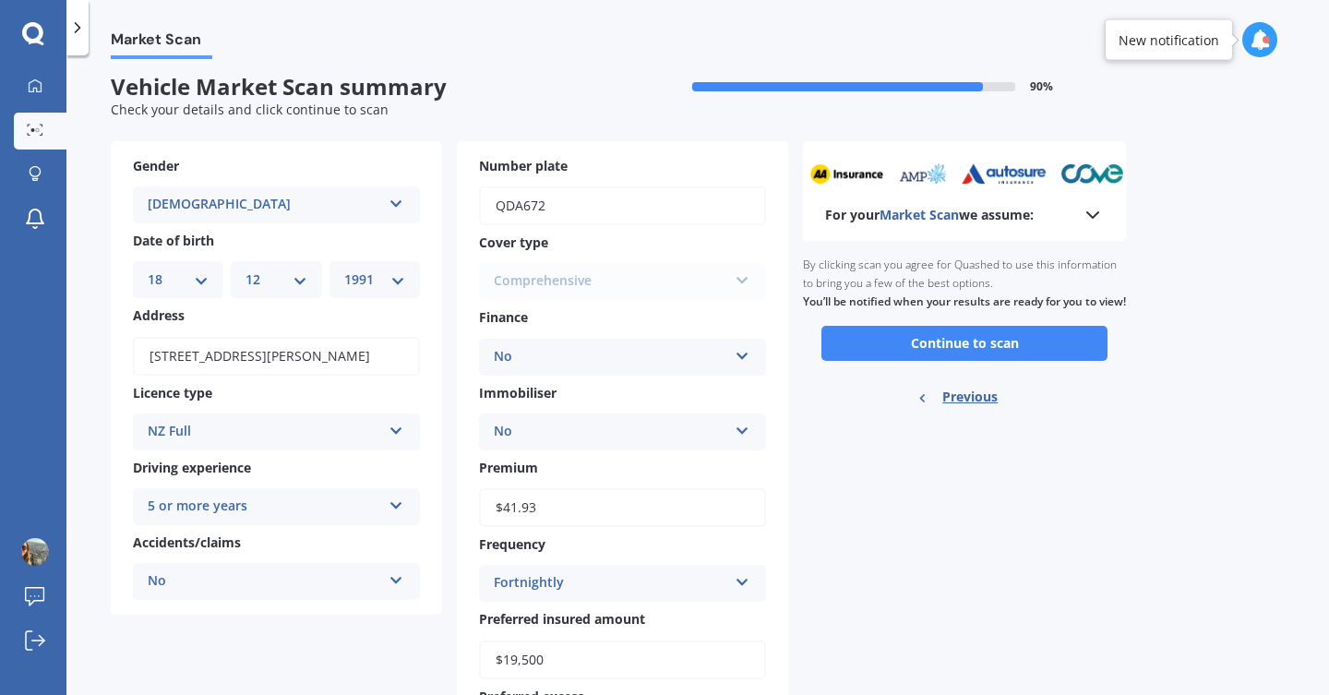
scroll to position [0, 0]
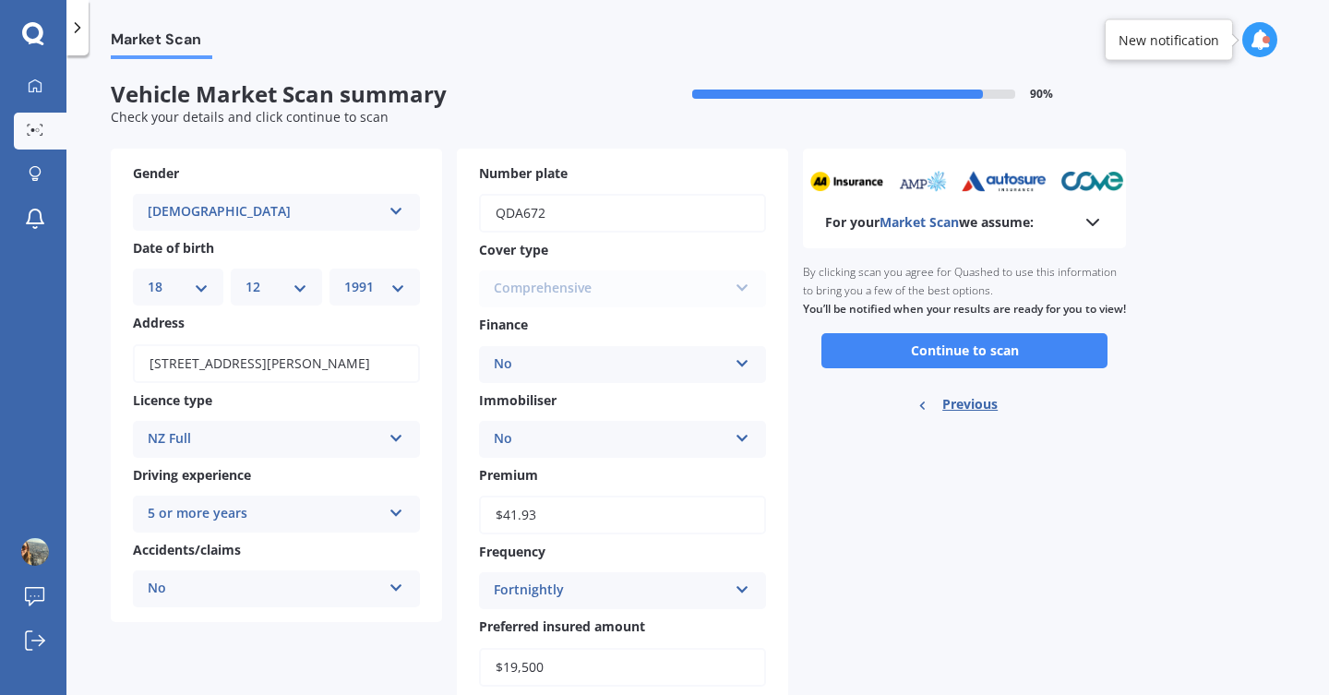
click at [1094, 221] on icon at bounding box center [1093, 222] width 22 height 22
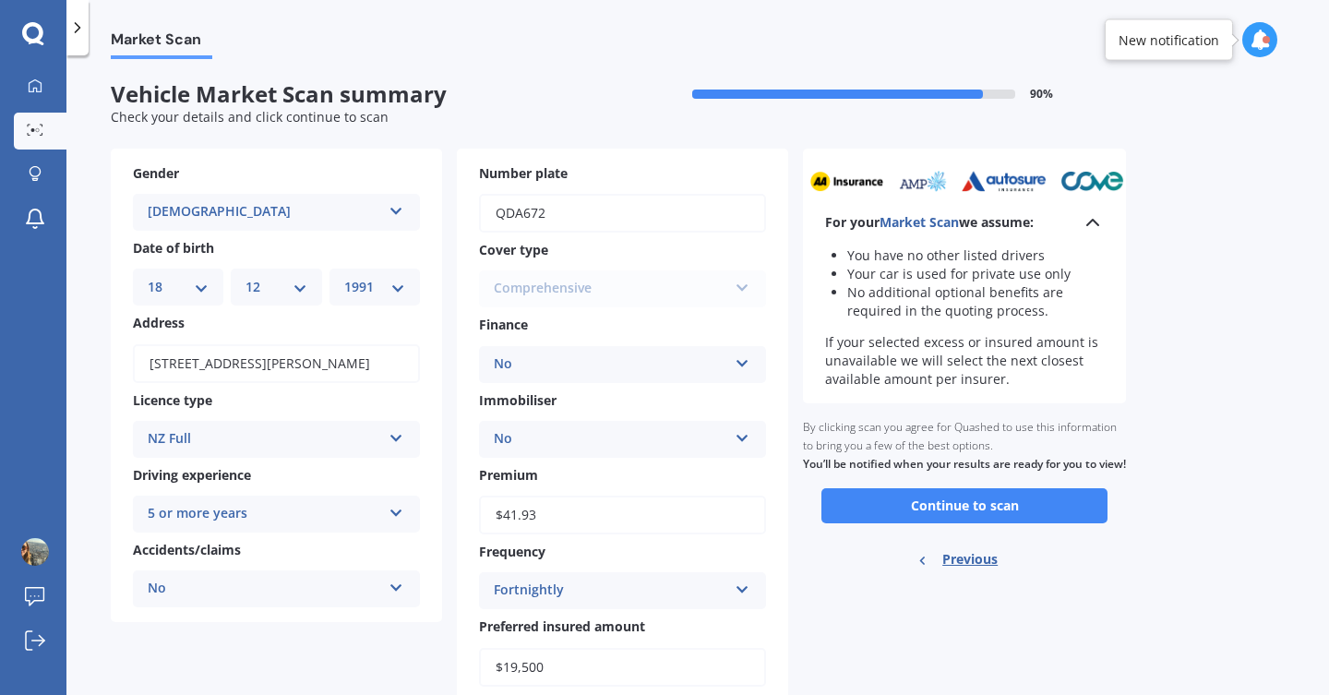
click at [1095, 222] on polyline at bounding box center [1092, 223] width 11 height 6
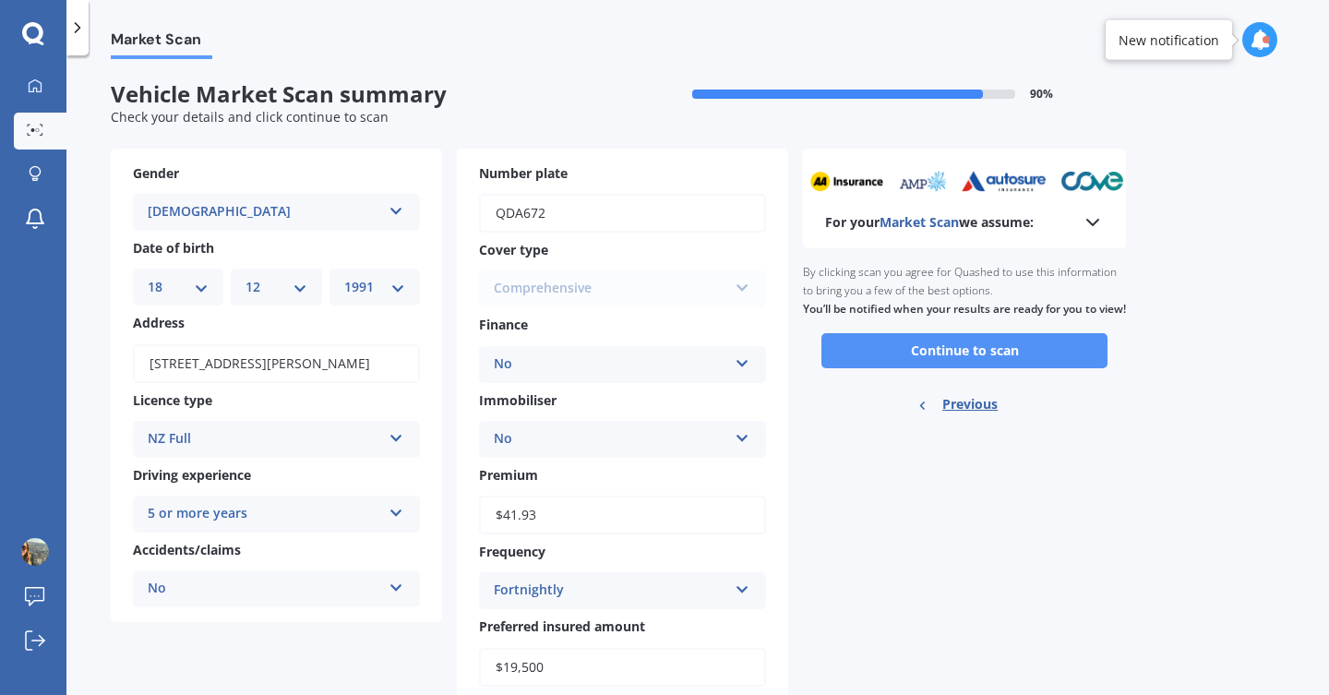
click at [1056, 364] on button "Continue to scan" at bounding box center [964, 350] width 286 height 35
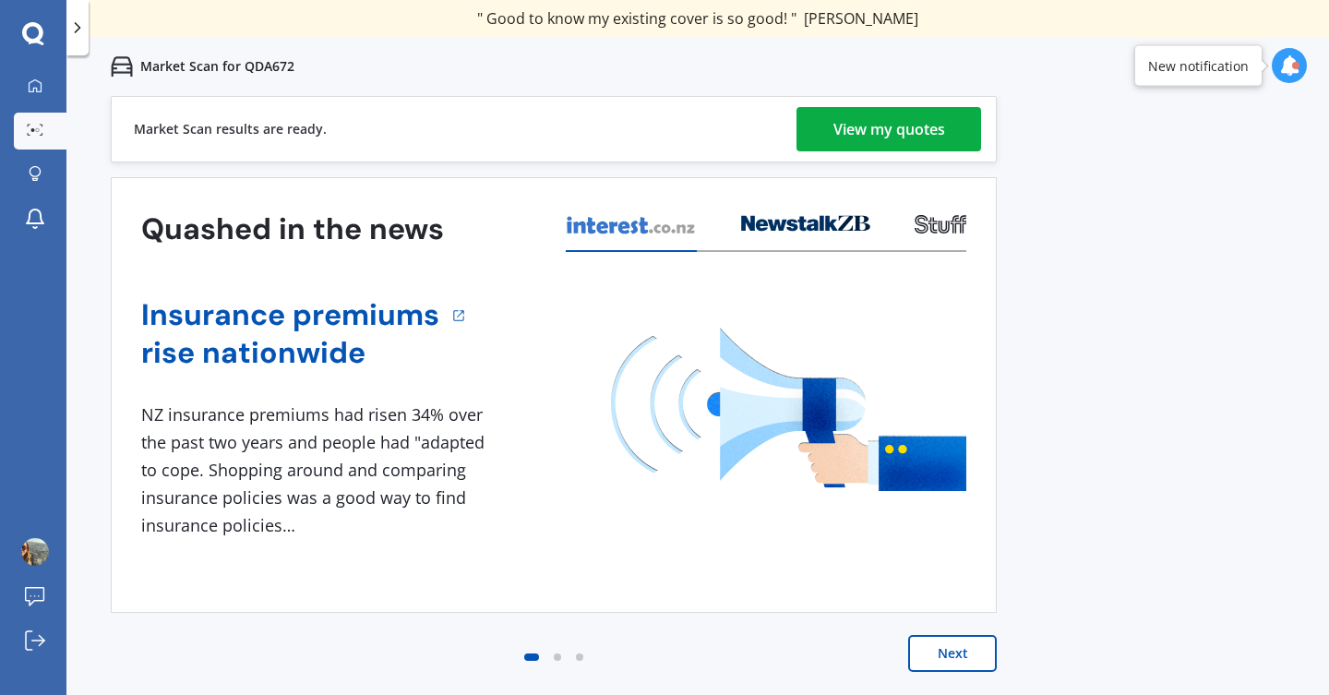
click at [884, 114] on div "View my quotes" at bounding box center [889, 129] width 112 height 44
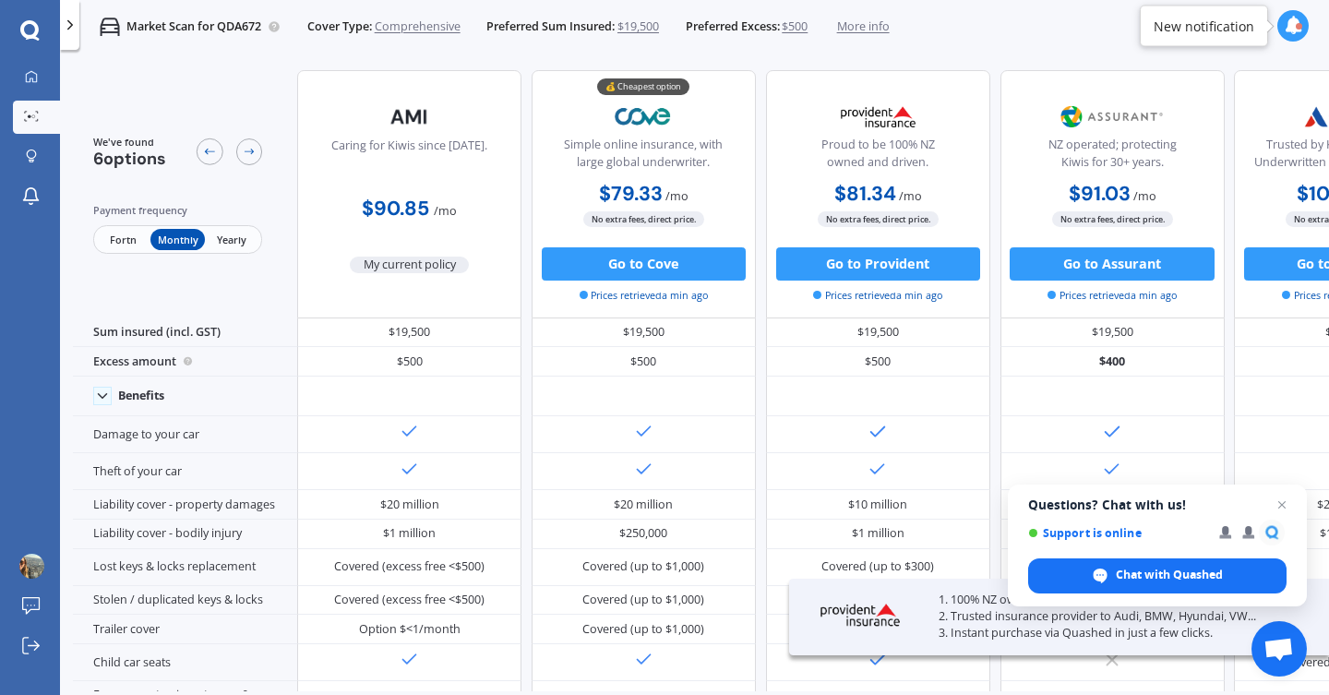
click at [126, 244] on span "Fortn" at bounding box center [123, 239] width 54 height 21
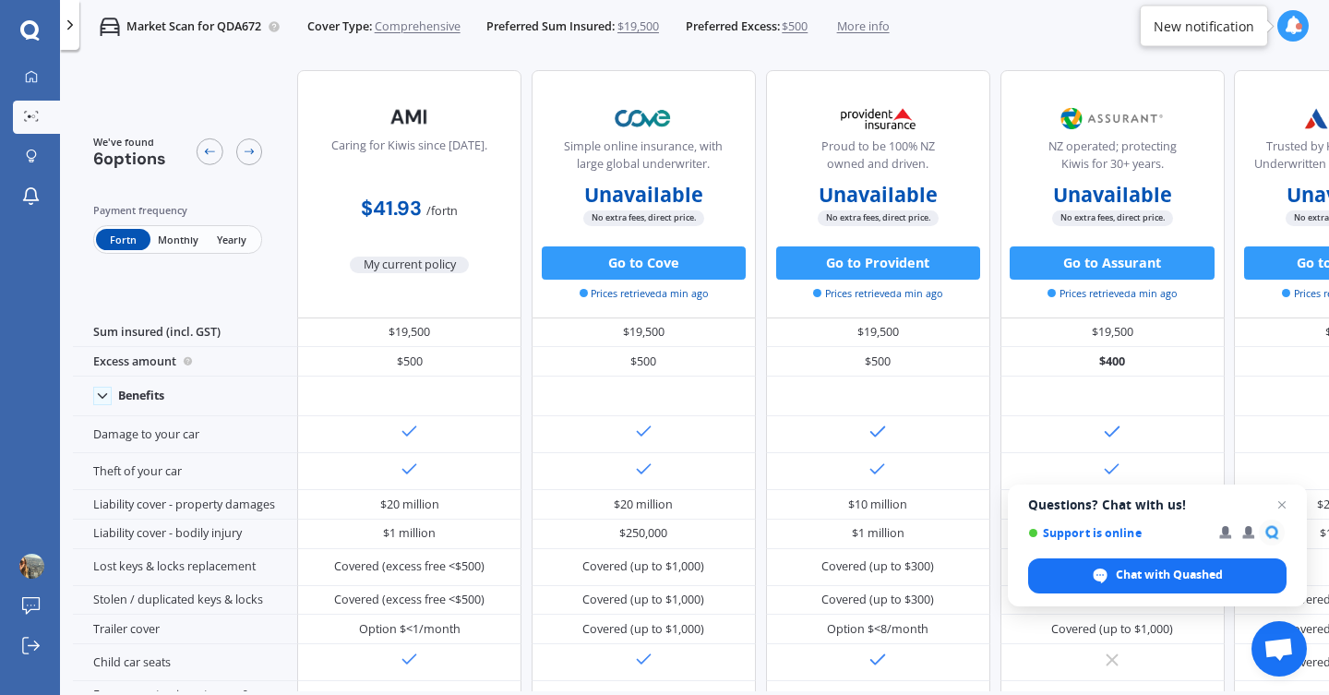
click at [180, 235] on span "Monthly" at bounding box center [177, 239] width 54 height 21
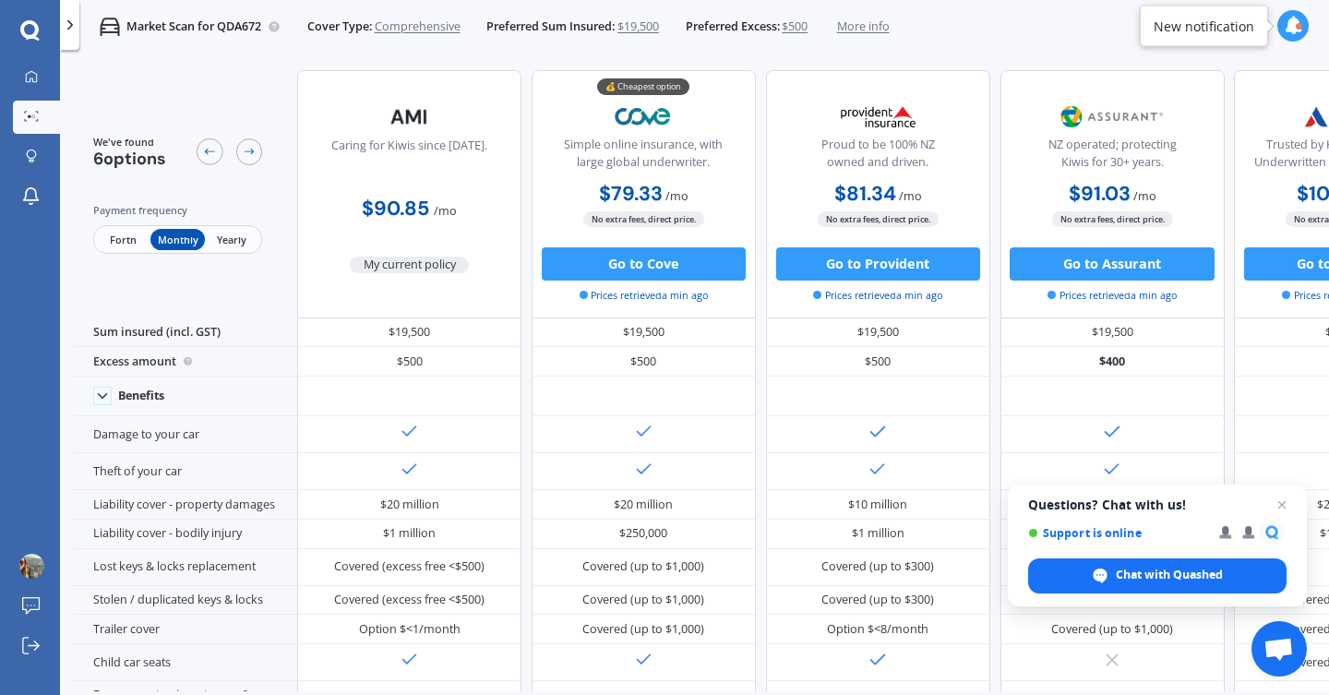
click at [218, 239] on span "Yearly" at bounding box center [232, 239] width 54 height 21
